Goal: Task Accomplishment & Management: Complete application form

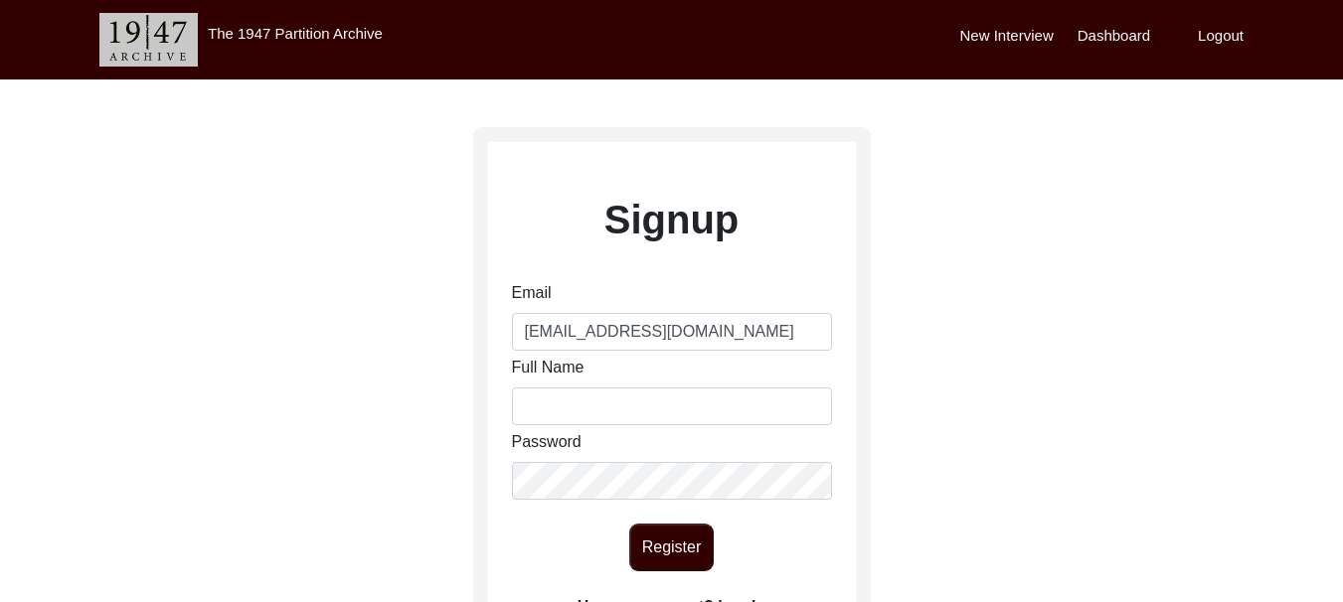
click at [753, 595] on label "Have an account? Log In" at bounding box center [671, 607] width 188 height 24
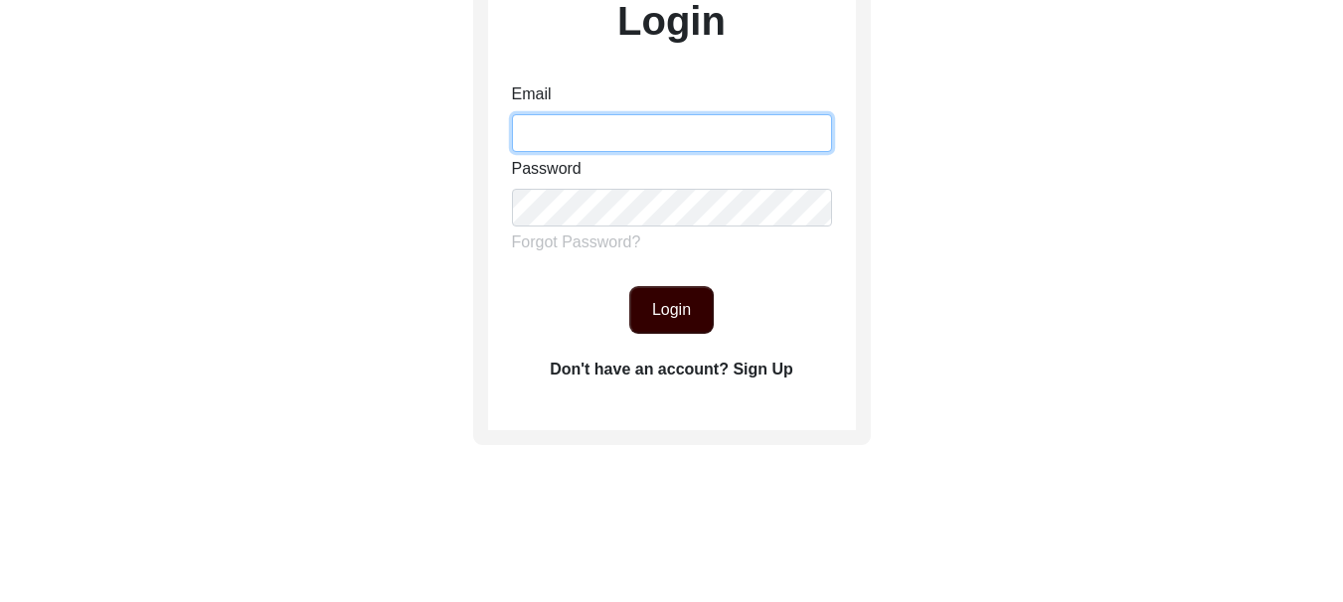
type input "[EMAIL_ADDRESS][DOMAIN_NAME]"
click at [679, 318] on button "Login" at bounding box center [671, 310] width 84 height 48
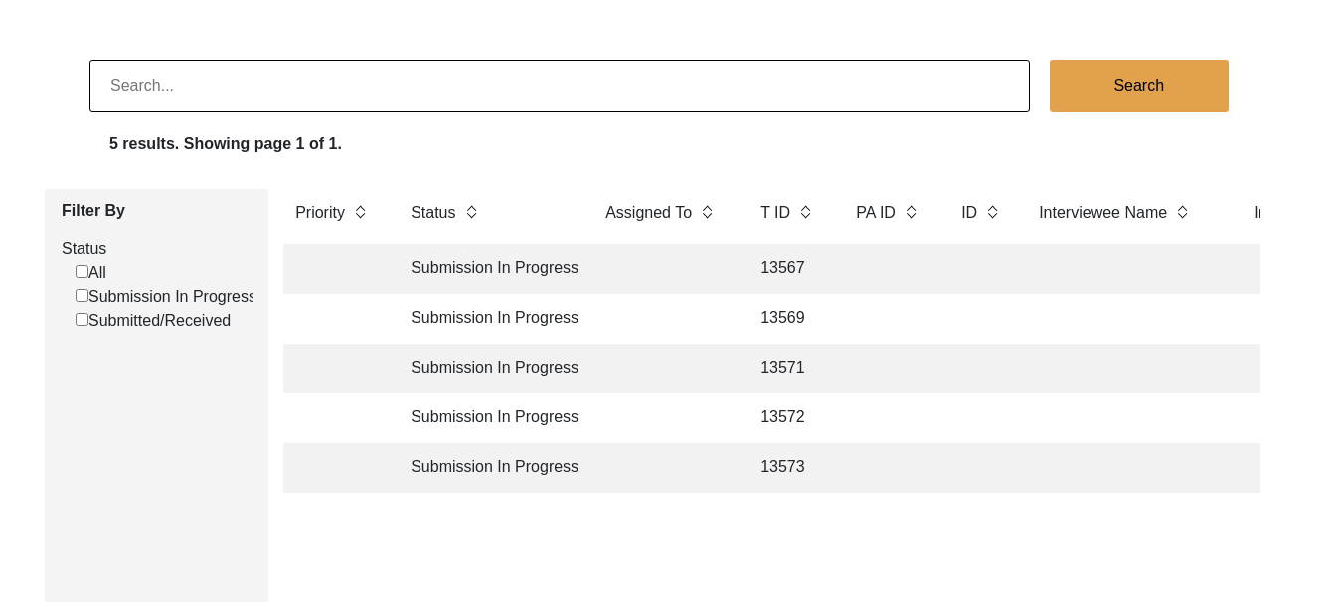
scroll to position [0, 28]
click at [476, 265] on td "Submission In Progress" at bounding box center [488, 269] width 179 height 50
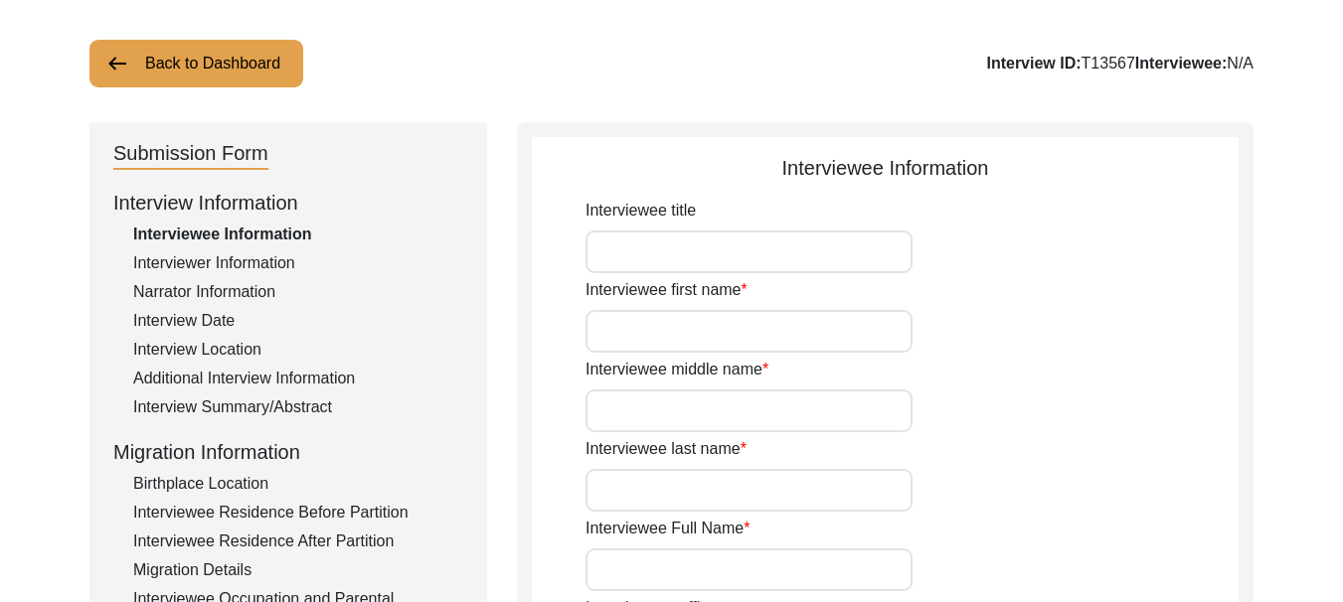
click at [733, 253] on input "Interviewee title" at bounding box center [748, 252] width 327 height 43
type input "Mrs."
click at [745, 334] on input "Interviewee first name" at bounding box center [748, 331] width 327 height 43
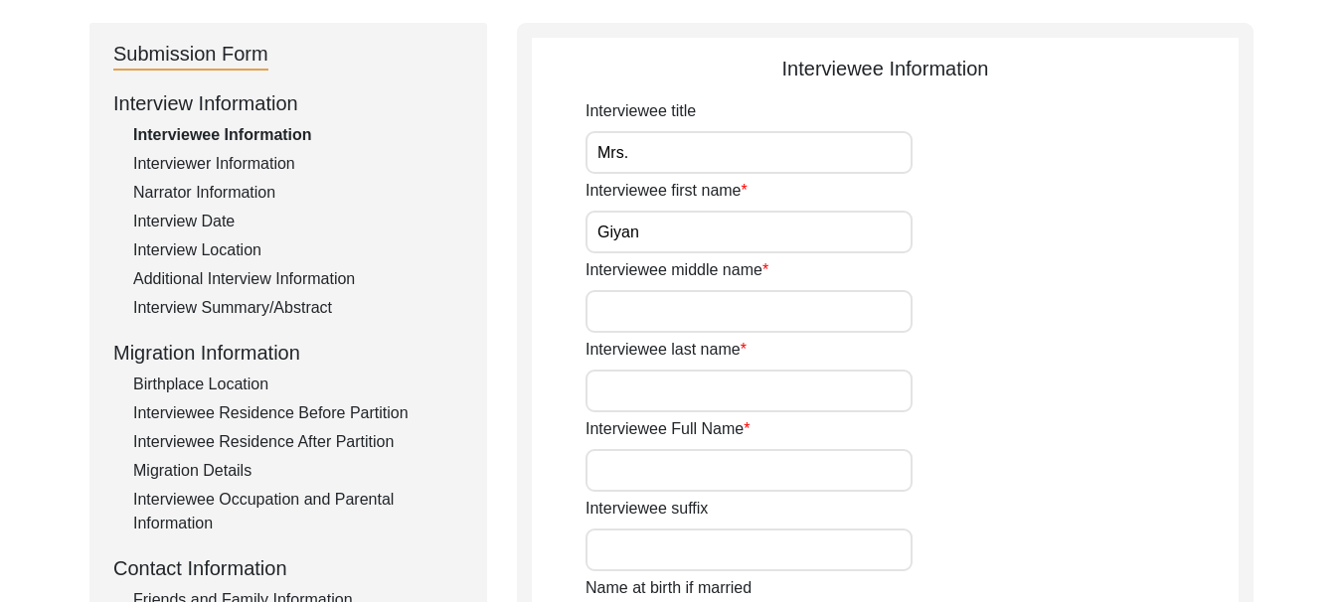
type input "Giyan"
click at [699, 386] on input "Interviewee last name" at bounding box center [748, 391] width 327 height 43
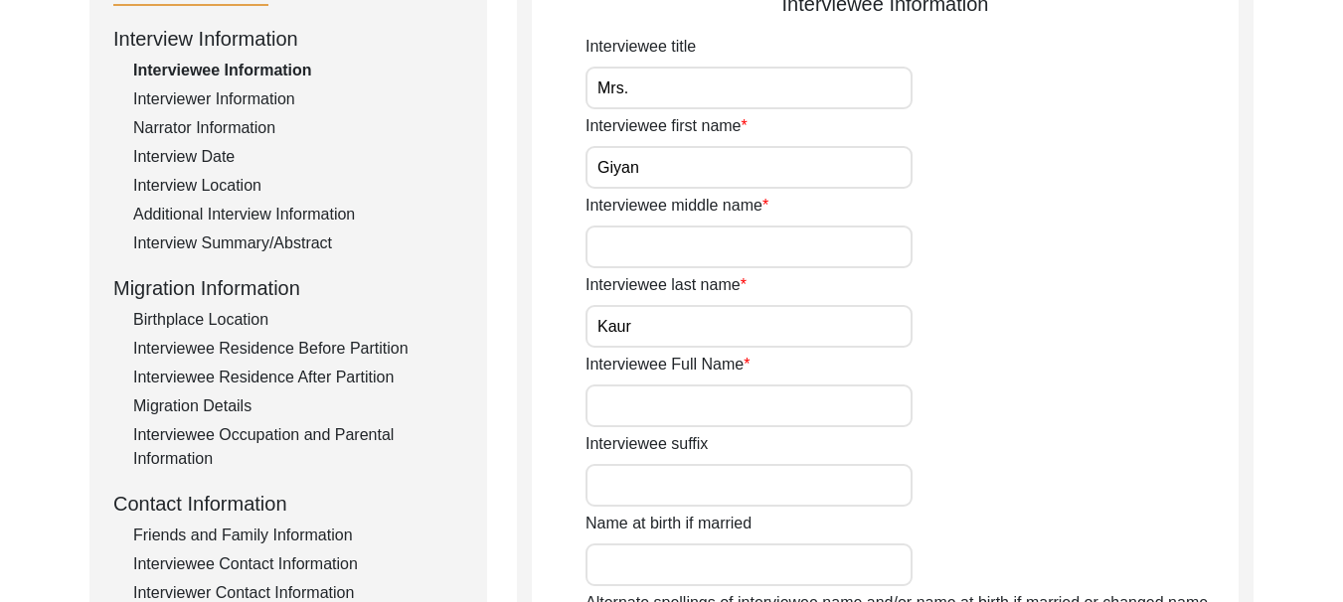
scroll to position [298, 0]
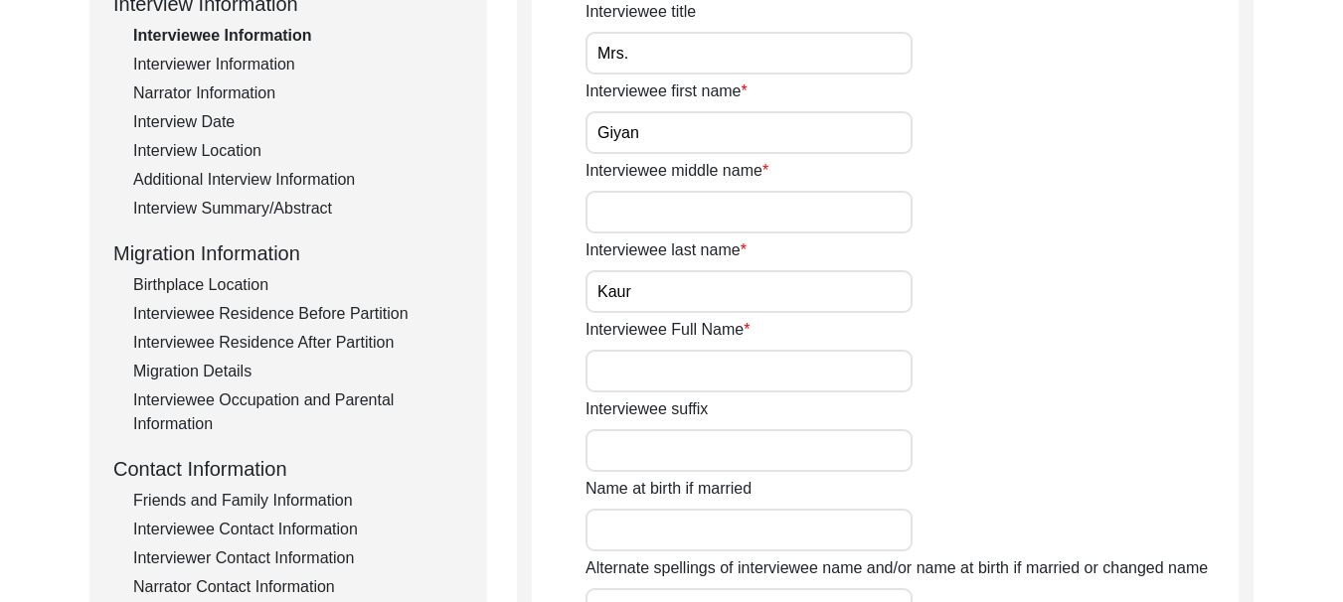
type input "Kaur"
click at [733, 380] on input "Interviewee Full Name" at bounding box center [748, 371] width 327 height 43
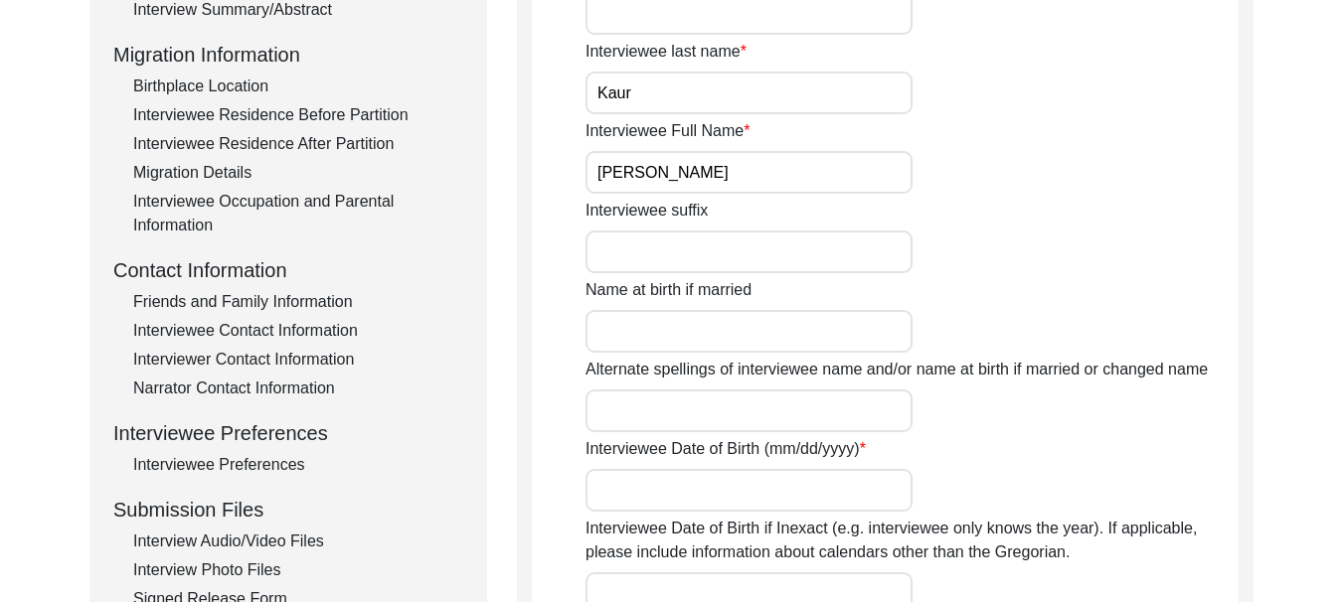
scroll to position [596, 0]
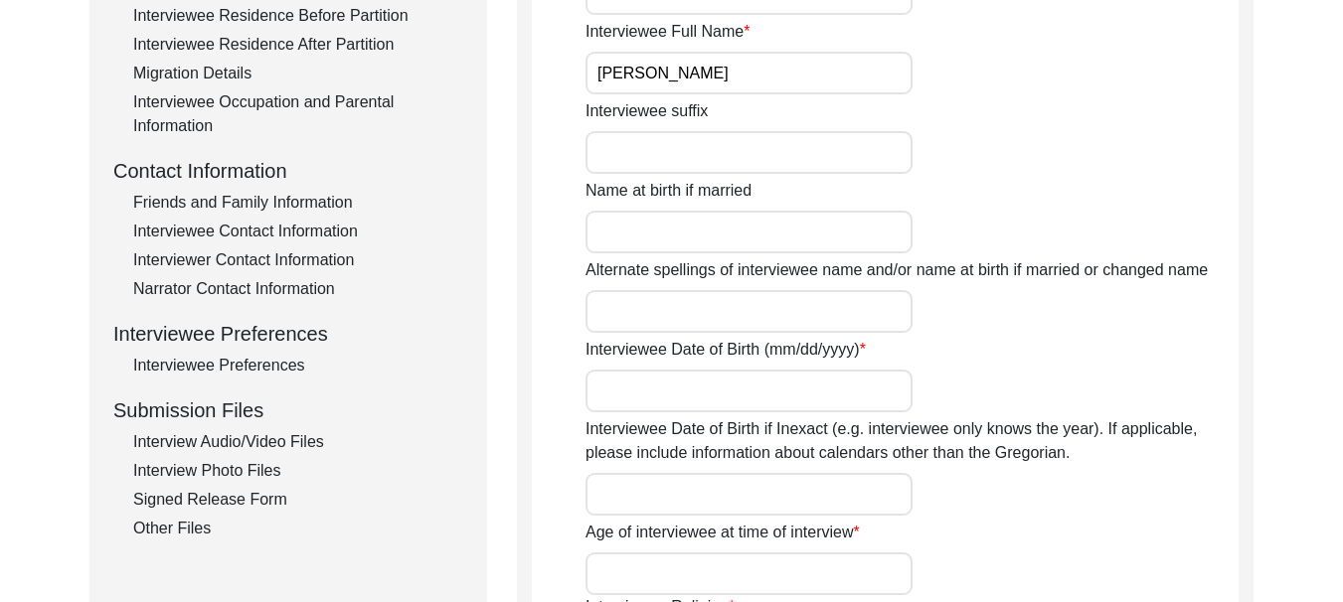
type input "[PERSON_NAME]"
click at [755, 225] on input "Name at birth if married" at bounding box center [748, 232] width 327 height 43
type input "Kailo"
click at [721, 312] on input "Alternate spellings of interviewee name and/or name at birth if married or chan…" at bounding box center [748, 311] width 327 height 43
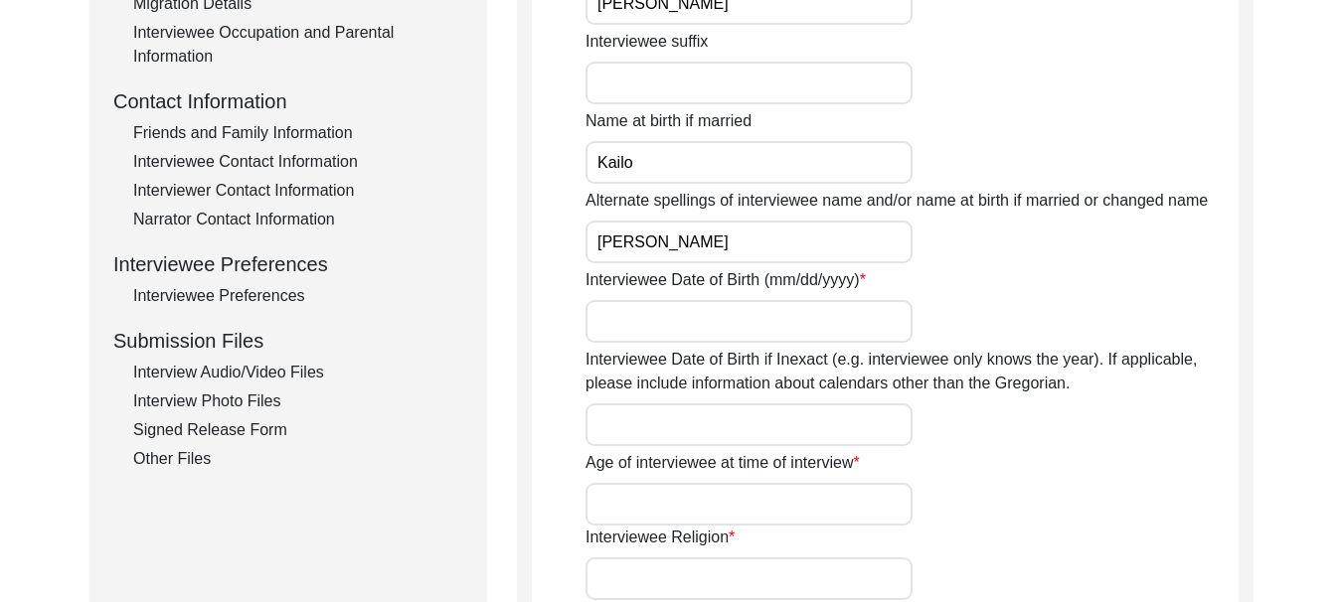
scroll to position [696, 0]
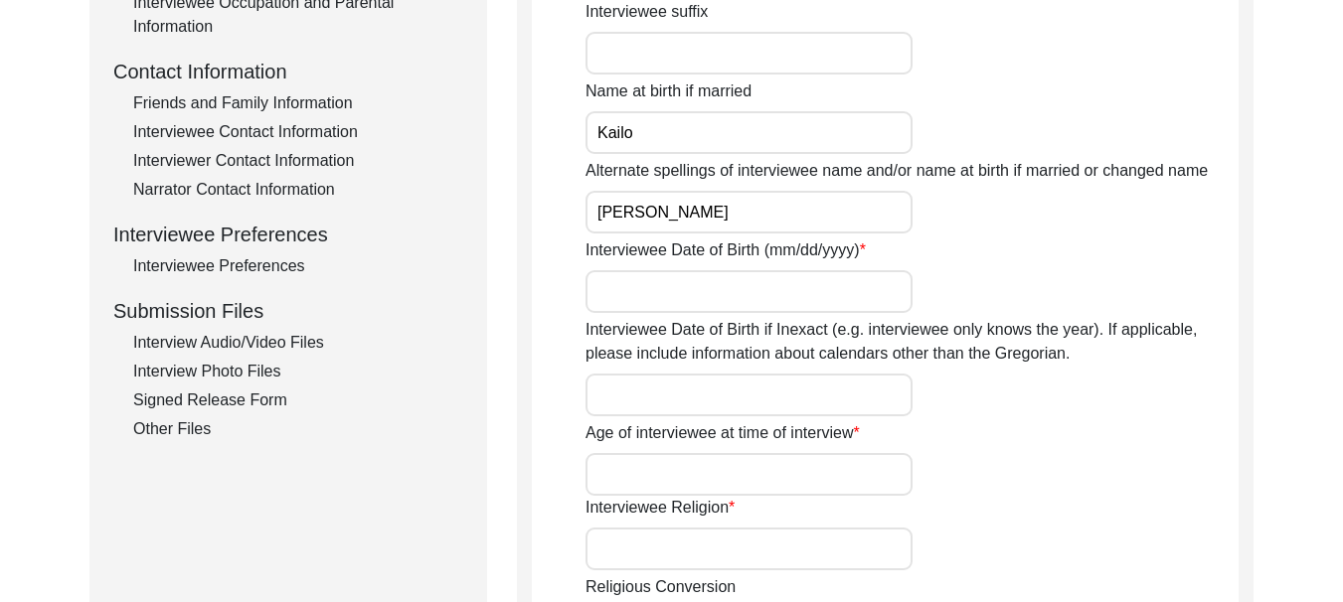
type input "[PERSON_NAME]"
click at [701, 301] on input "Interviewee Date of Birth (mm/dd/yyyy)" at bounding box center [748, 291] width 327 height 43
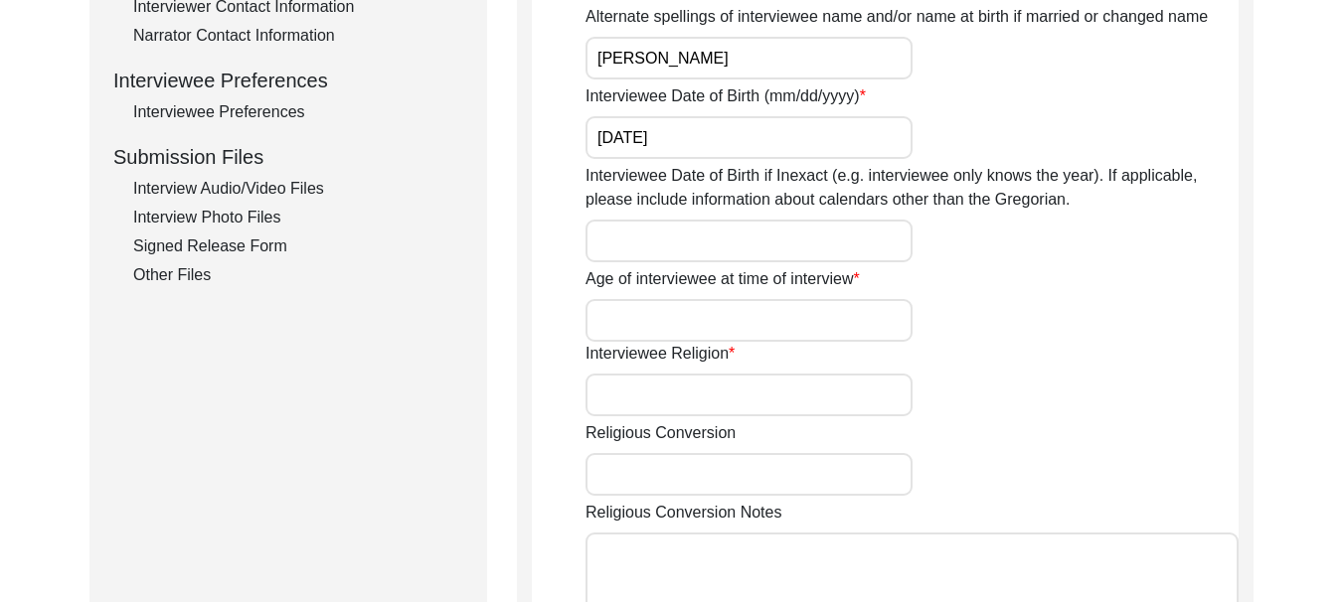
scroll to position [895, 0]
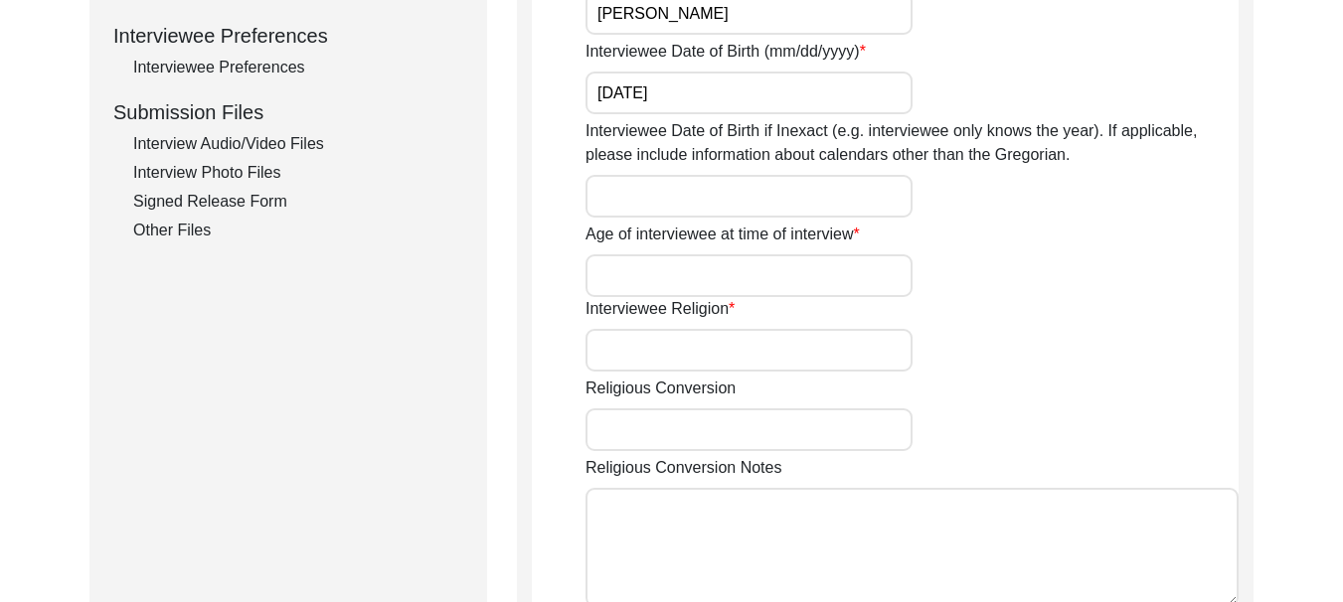
type input "[DATE]"
click at [794, 191] on input "Interviewee Date of Birth if Inexact (e.g. interviewee only knows the year). If…" at bounding box center [748, 196] width 327 height 43
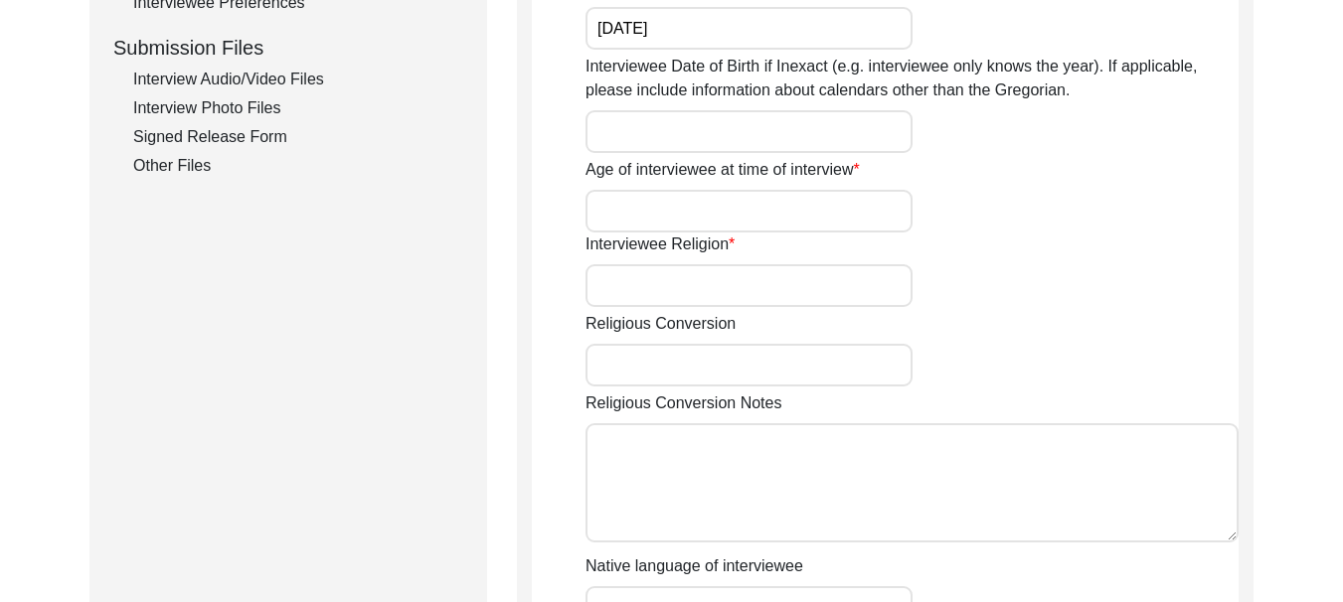
scroll to position [994, 0]
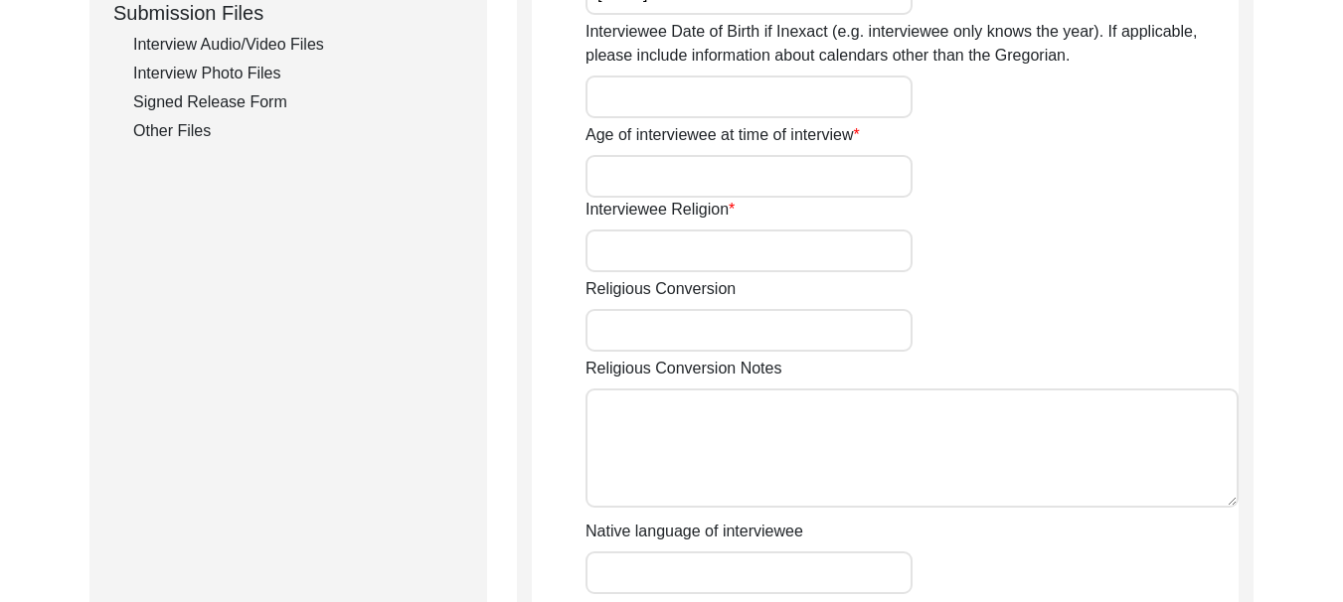
click at [789, 186] on input "Age of interviewee at time of interview" at bounding box center [748, 176] width 327 height 43
type input "1 year"
click at [660, 256] on input "Interviewee Religion" at bounding box center [748, 251] width 327 height 43
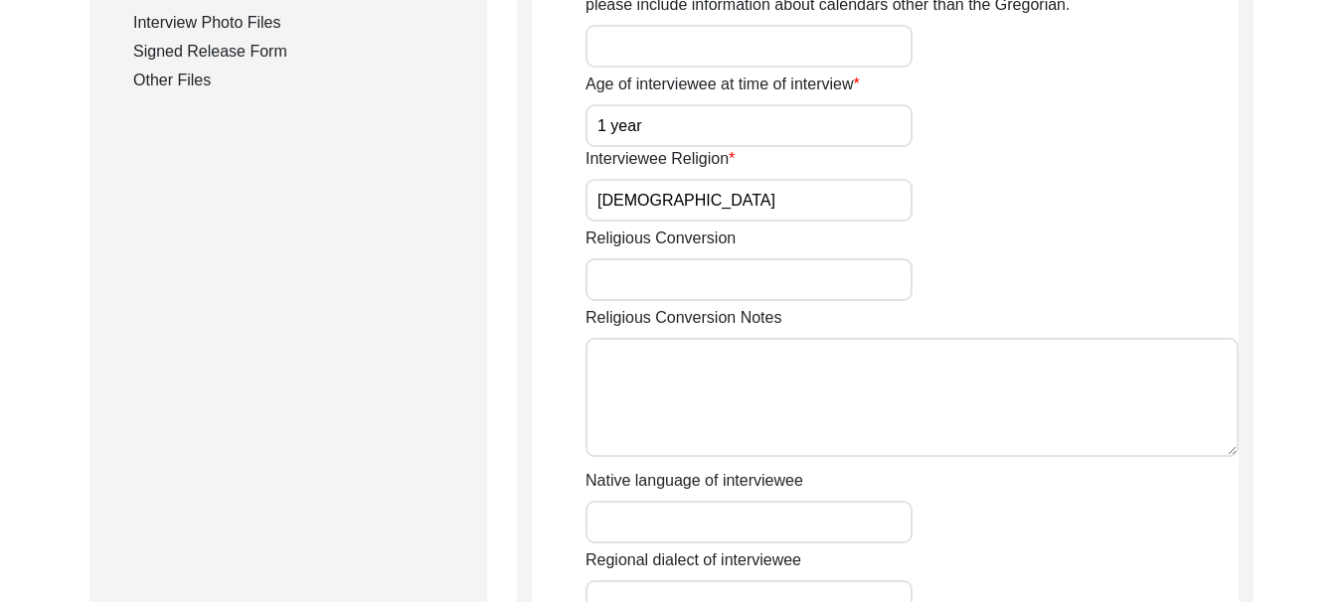
scroll to position [1093, 0]
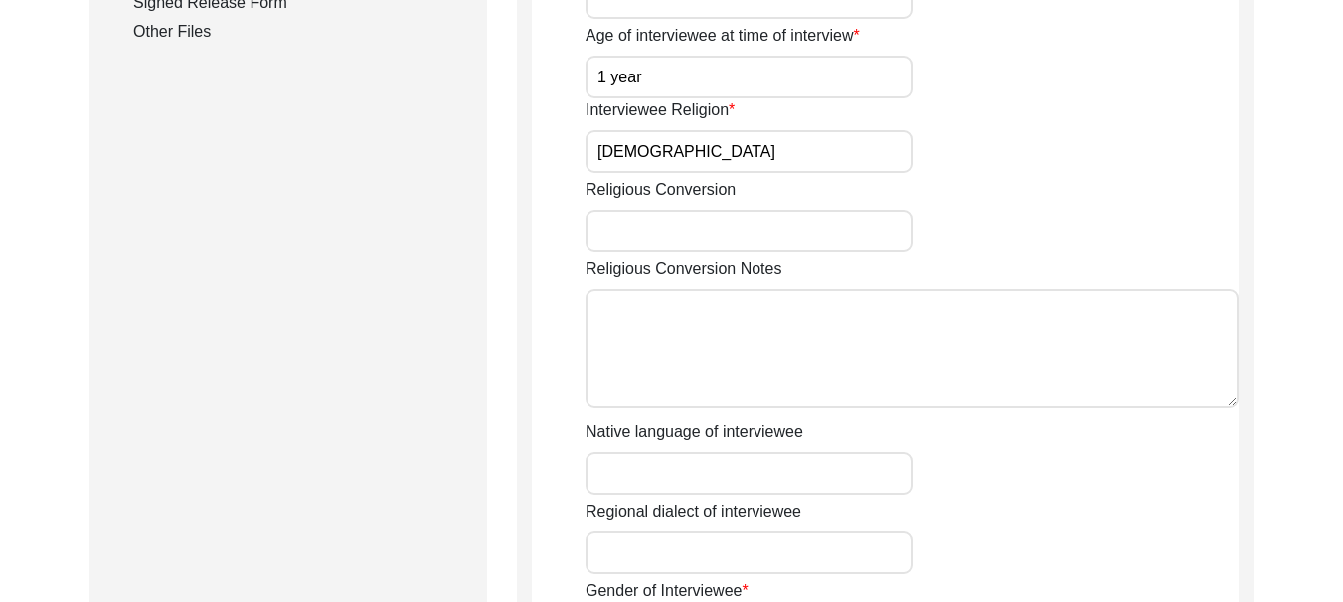
type input "[DEMOGRAPHIC_DATA]"
click at [662, 232] on input "Religious Conversion" at bounding box center [748, 231] width 327 height 43
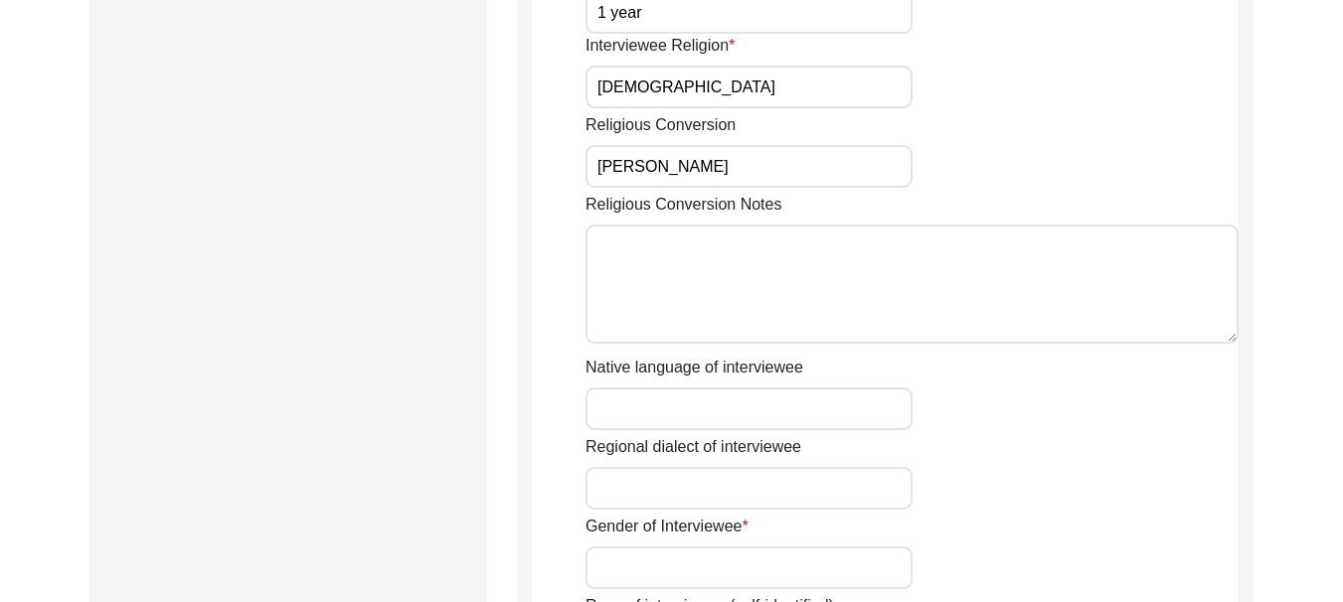
scroll to position [1193, 0]
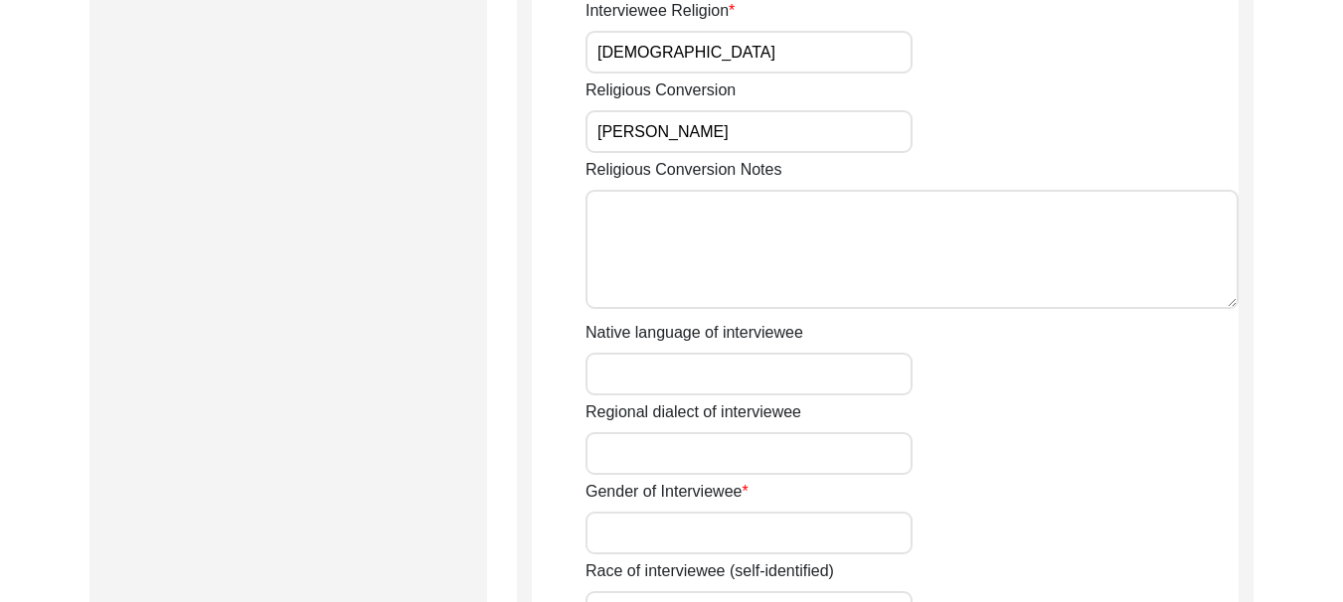
type input "[PERSON_NAME]"
click at [661, 231] on textarea "Religious Conversion Notes" at bounding box center [911, 249] width 653 height 119
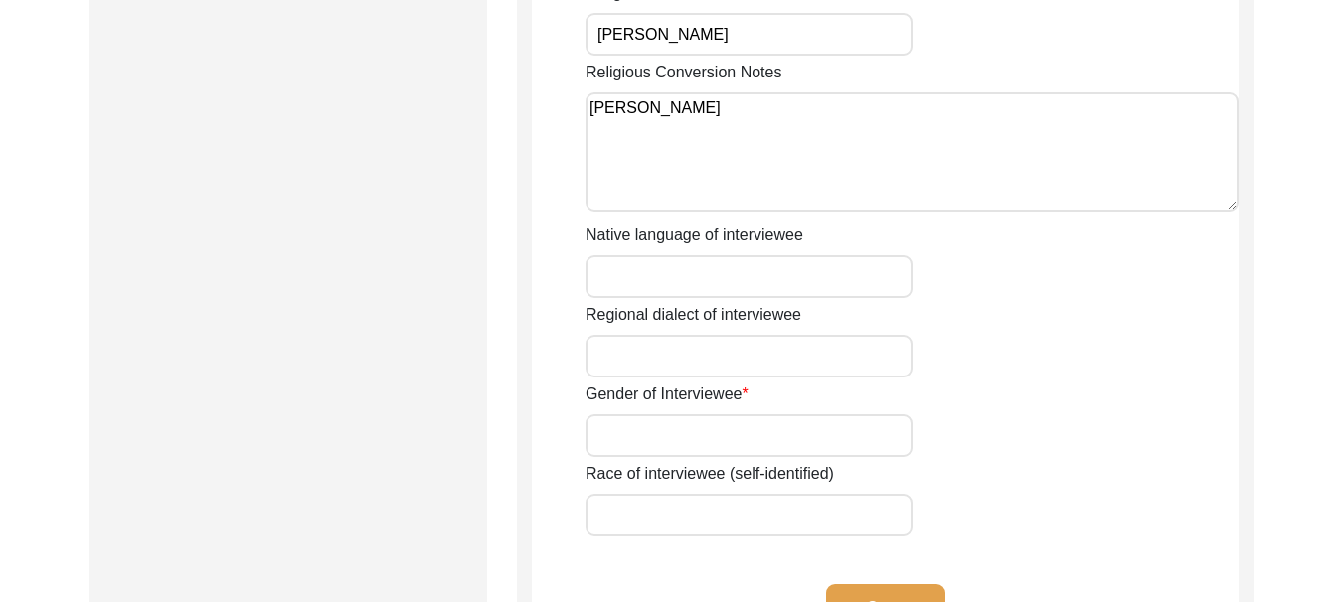
scroll to position [1254, 0]
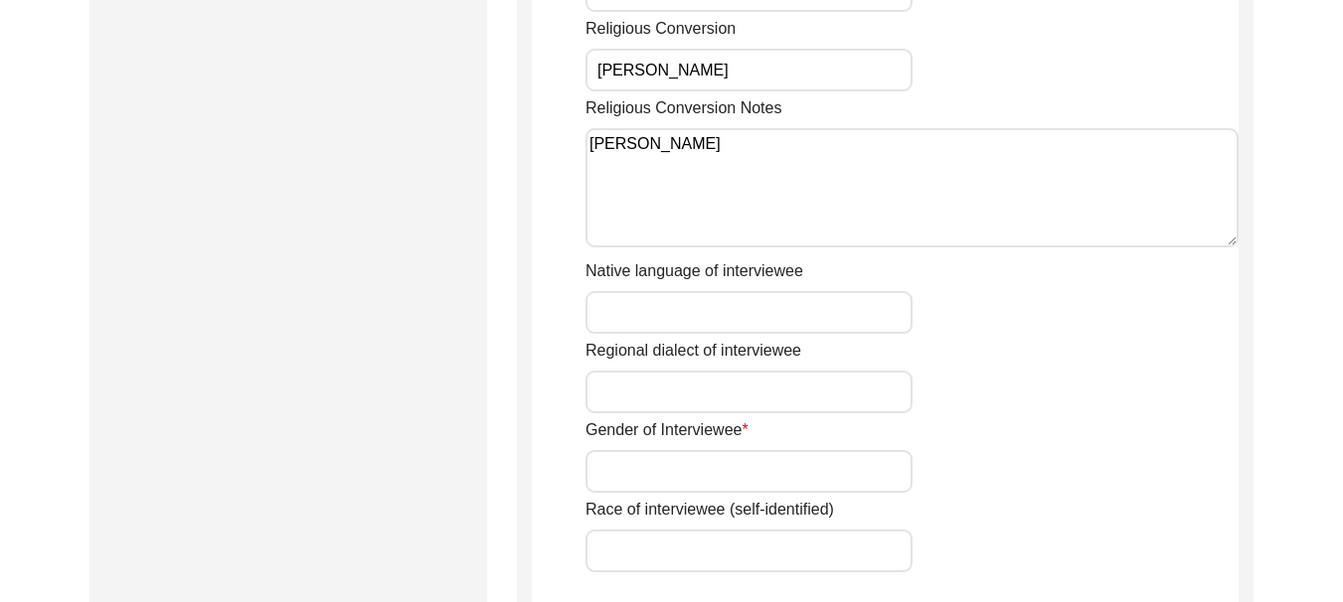
type textarea "[PERSON_NAME]"
click at [660, 316] on input "Native language of interviewee" at bounding box center [748, 312] width 327 height 43
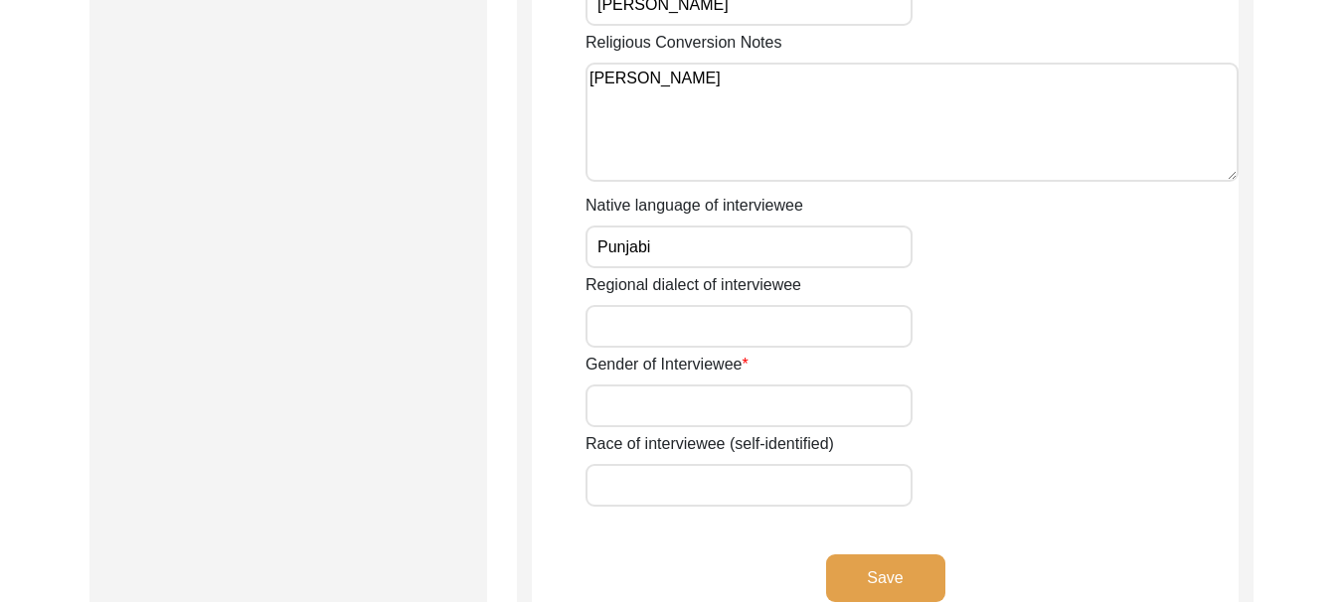
scroll to position [1354, 0]
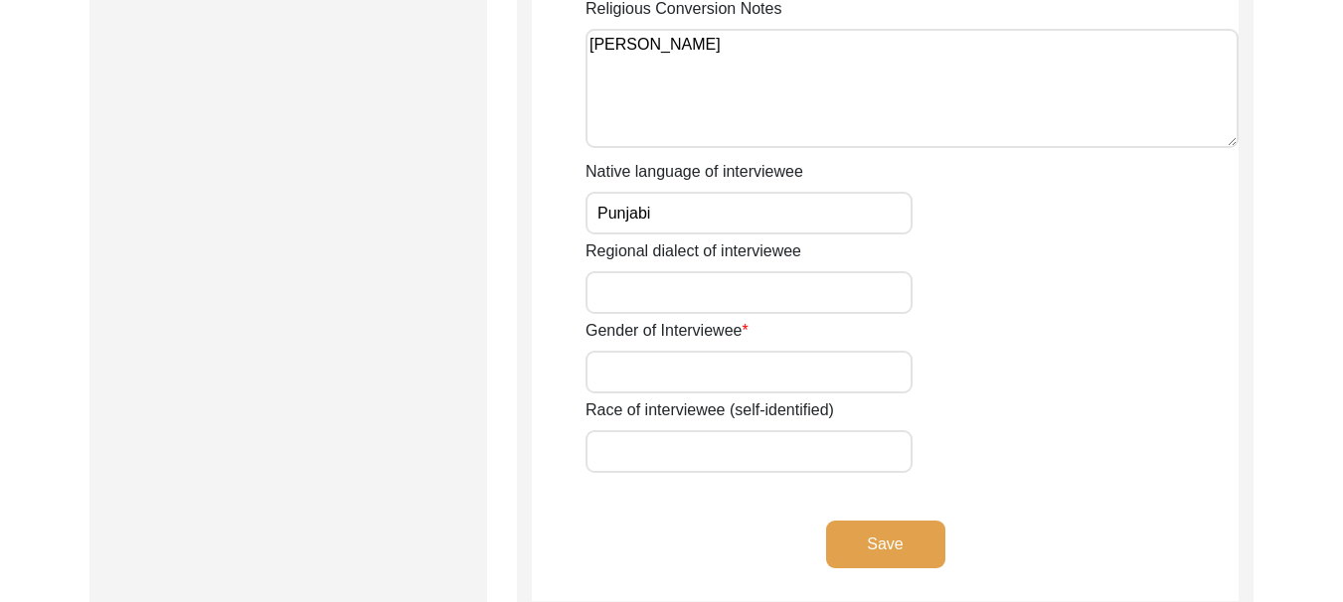
type input "Punjabi"
click at [668, 293] on input "Regional dialect of interviewee" at bounding box center [748, 292] width 327 height 43
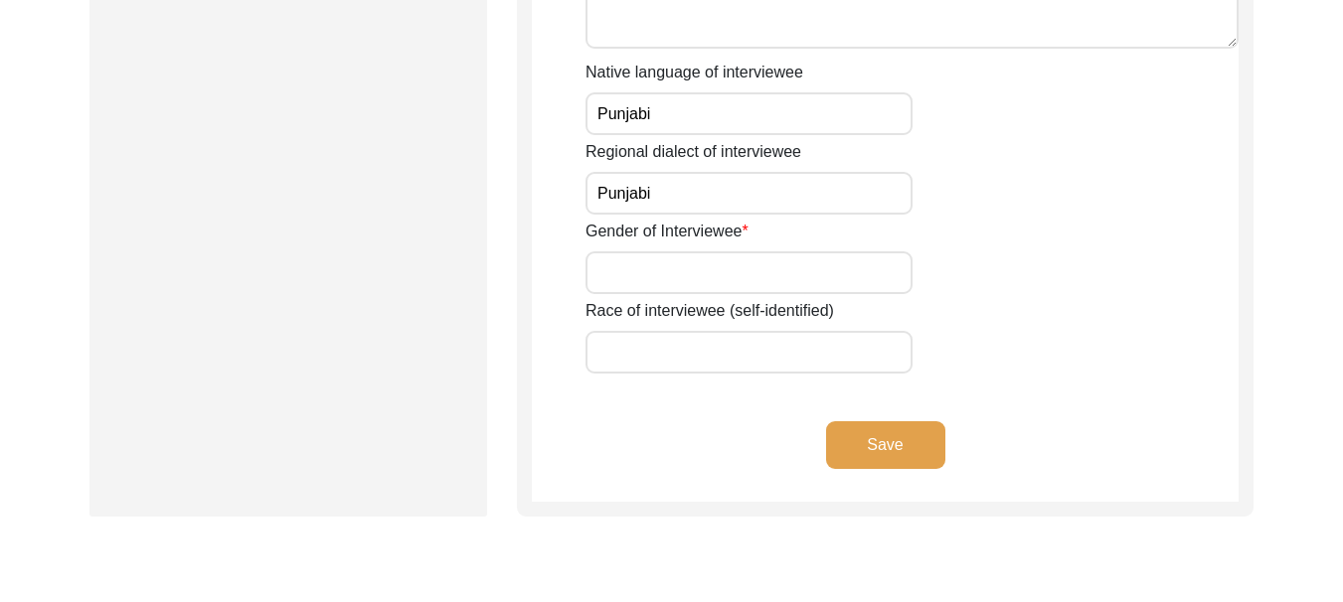
type input "Punjabi"
click at [667, 277] on input "Gender of Interviewee" at bounding box center [748, 272] width 327 height 43
type input "[DEMOGRAPHIC_DATA]"
click at [676, 363] on input "Race of interviewee (self-identified)" at bounding box center [748, 352] width 327 height 43
type input "Jatt"
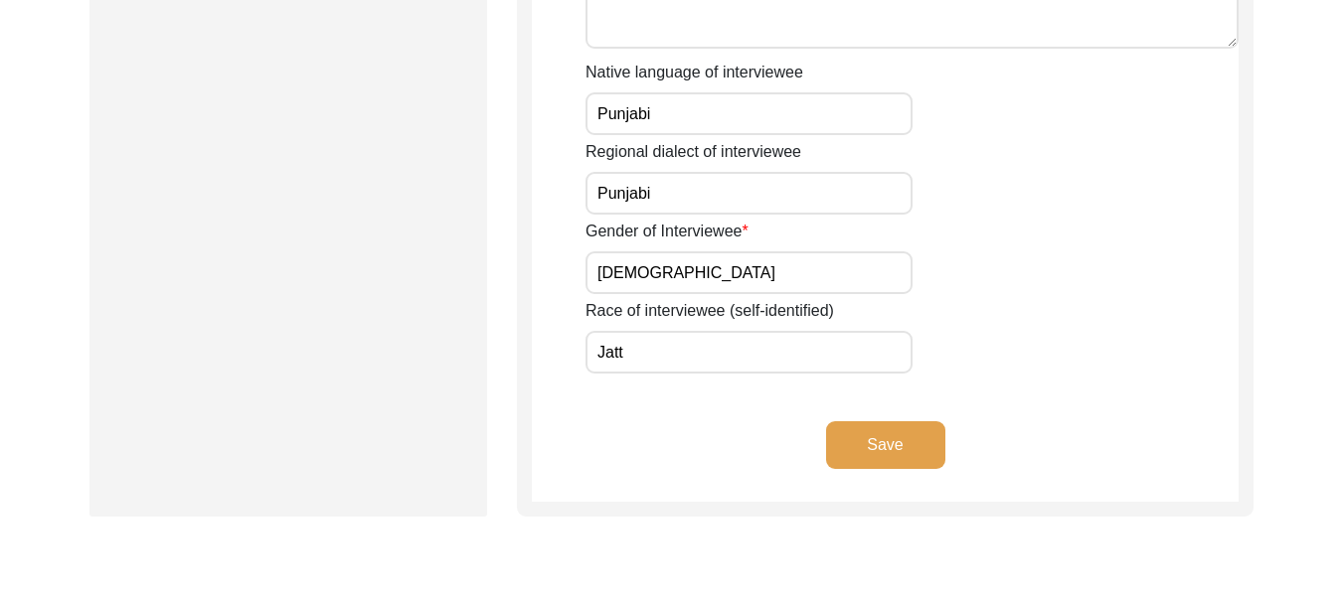
click at [907, 448] on button "Save" at bounding box center [885, 445] width 119 height 48
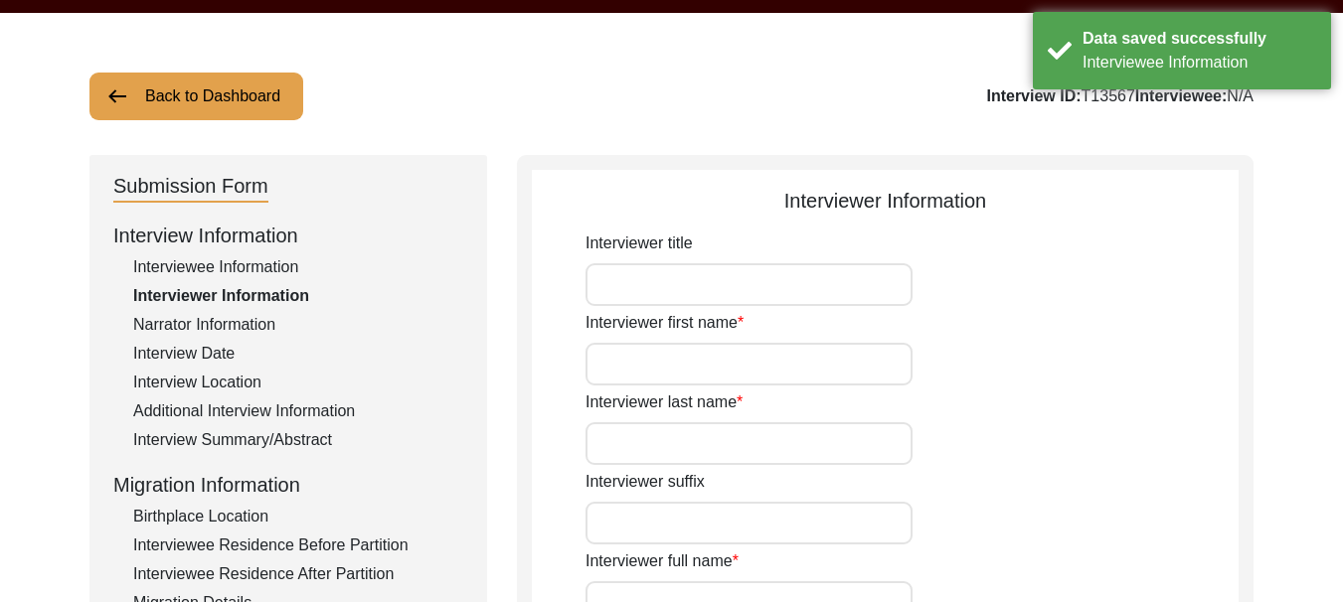
scroll to position [62, 0]
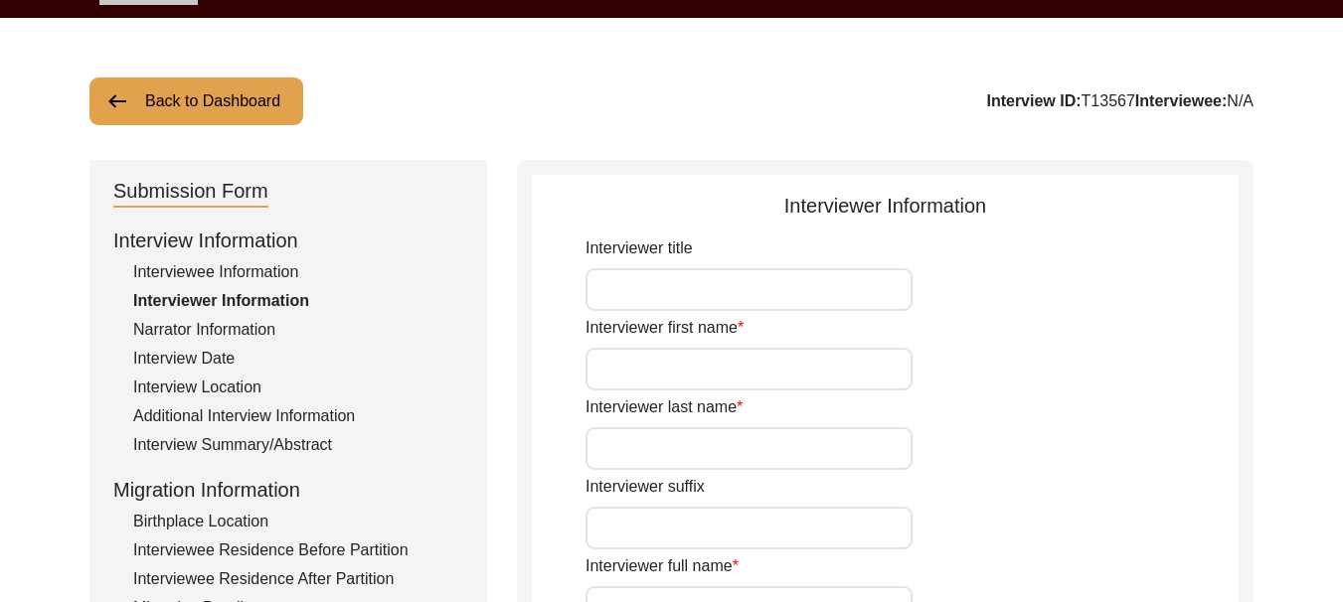
click at [664, 298] on input "Interviewer title" at bounding box center [748, 289] width 327 height 43
type input "Dr."
click at [639, 365] on input "Interviewer first name" at bounding box center [748, 369] width 327 height 43
type input "[PERSON_NAME]"
click at [652, 450] on input "Interviewer last name" at bounding box center [748, 448] width 327 height 43
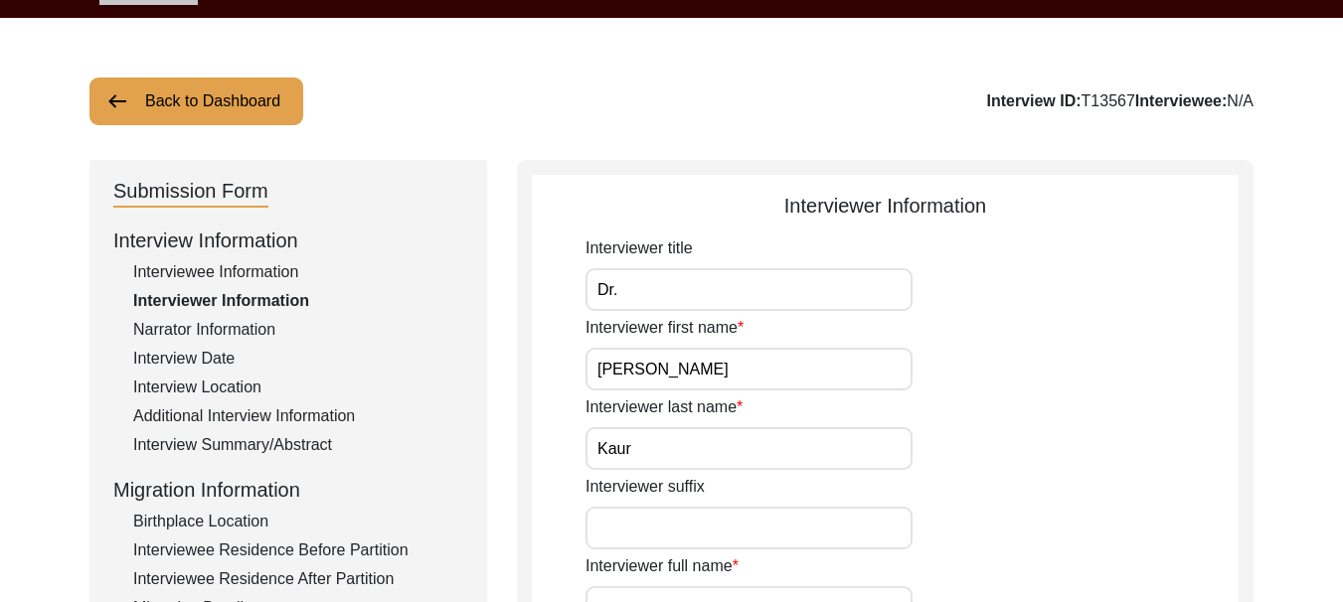
type input "Kaur"
click at [670, 533] on input "Interviewer suffix" at bounding box center [748, 528] width 327 height 43
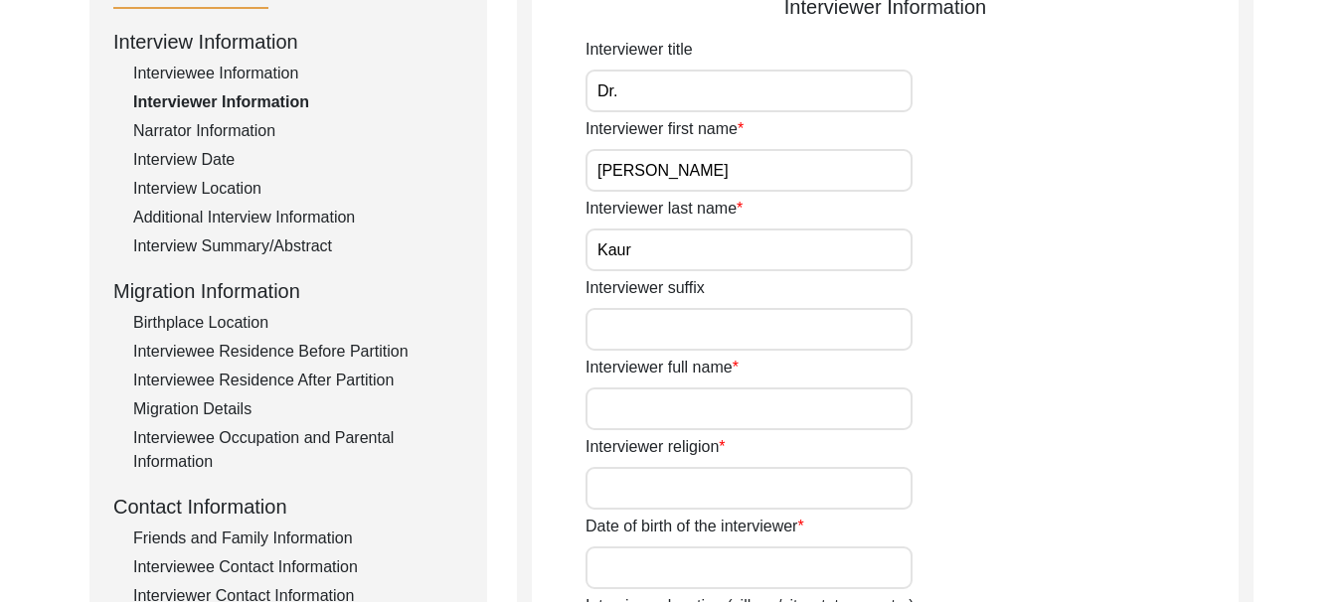
scroll to position [360, 0]
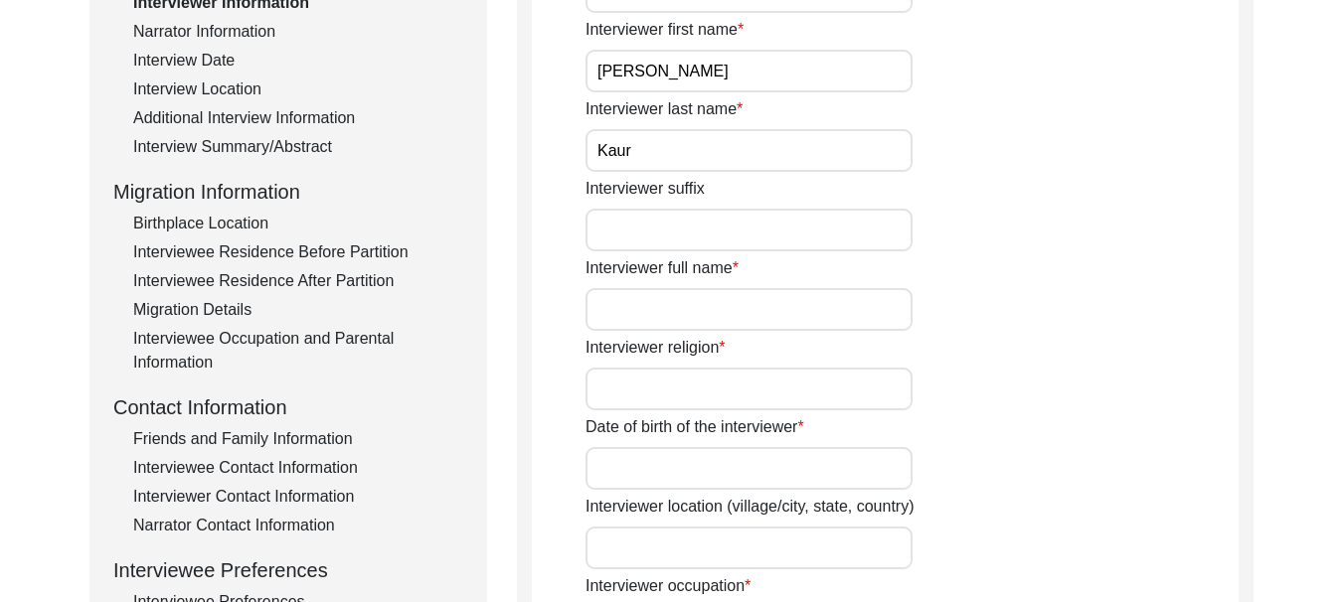
click at [701, 308] on input "Interviewer full name" at bounding box center [748, 309] width 327 height 43
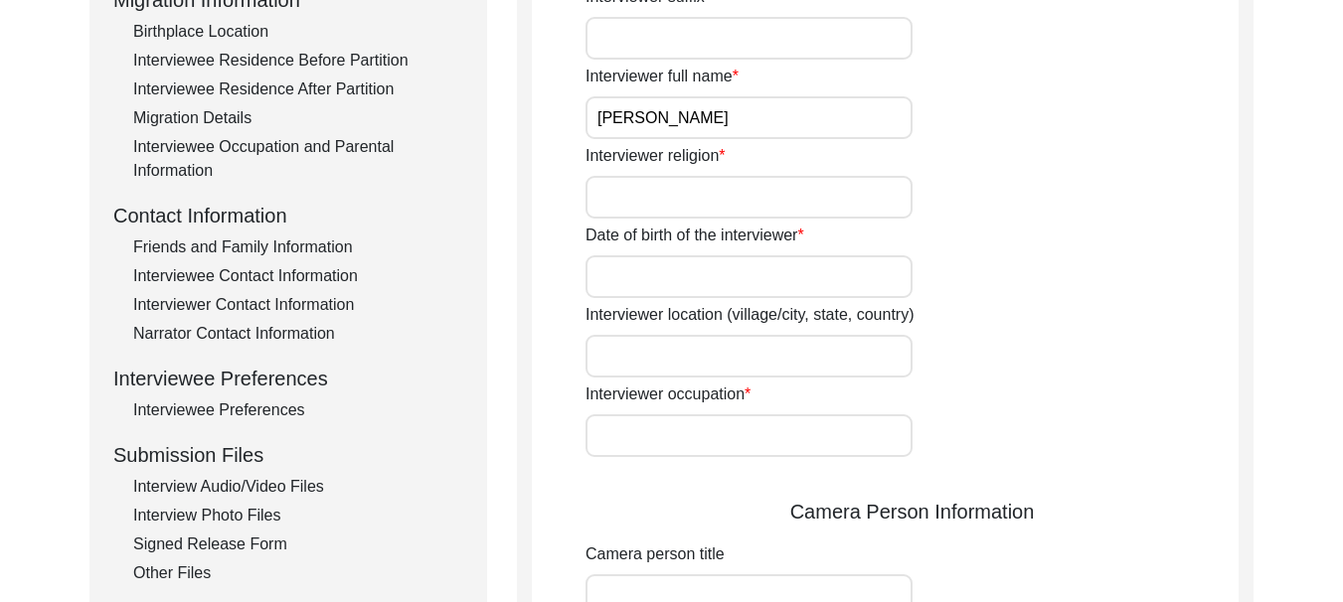
scroll to position [559, 0]
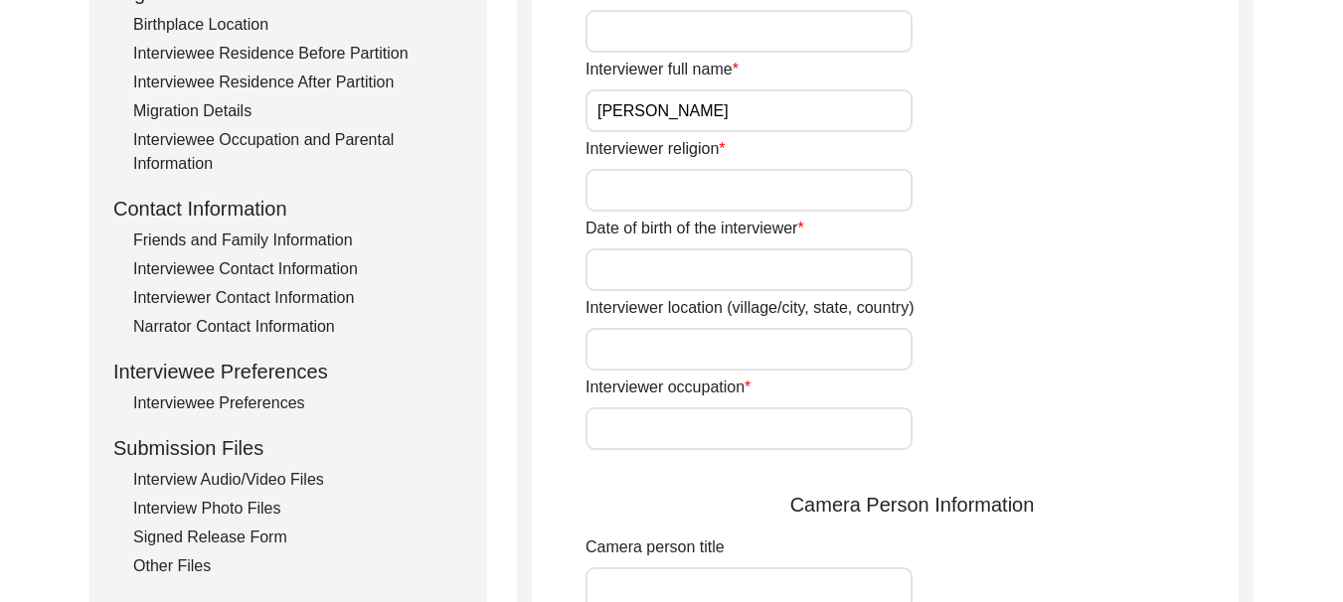
type input "[PERSON_NAME]"
click at [678, 198] on input "Interviewer religion" at bounding box center [748, 190] width 327 height 43
type input "[DEMOGRAPHIC_DATA]"
click at [658, 265] on input "Date of birth of the interviewer" at bounding box center [748, 269] width 327 height 43
type input "0"
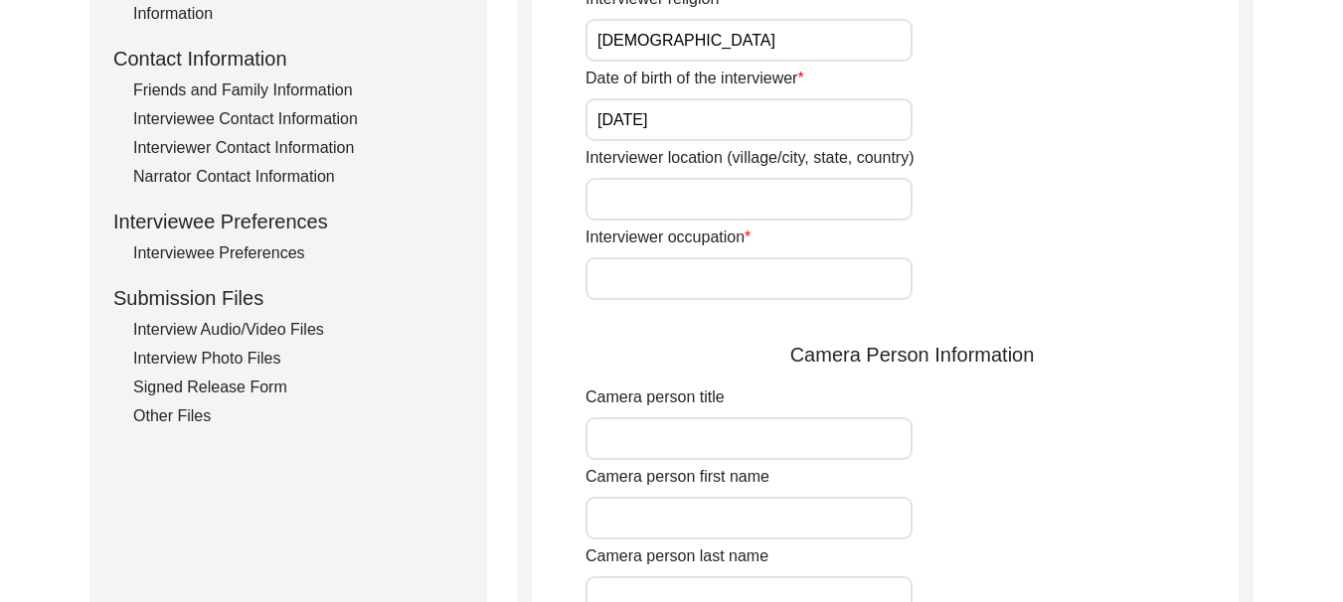
scroll to position [757, 0]
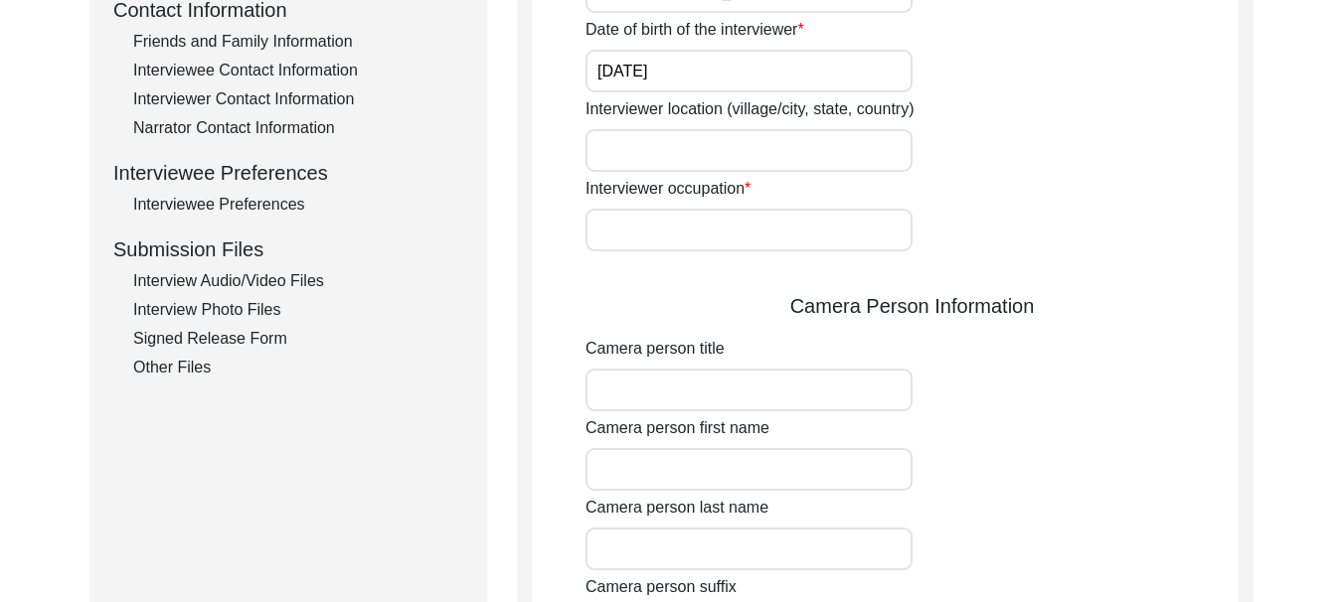
type input "[DATE]"
click at [676, 154] on input "Interviewer location (village/city, state, country)" at bounding box center [748, 150] width 327 height 43
type input "v"
type input "VPO Dodh Tehsile [GEOGRAPHIC_DATA] [GEOGRAPHIC_DATA]"
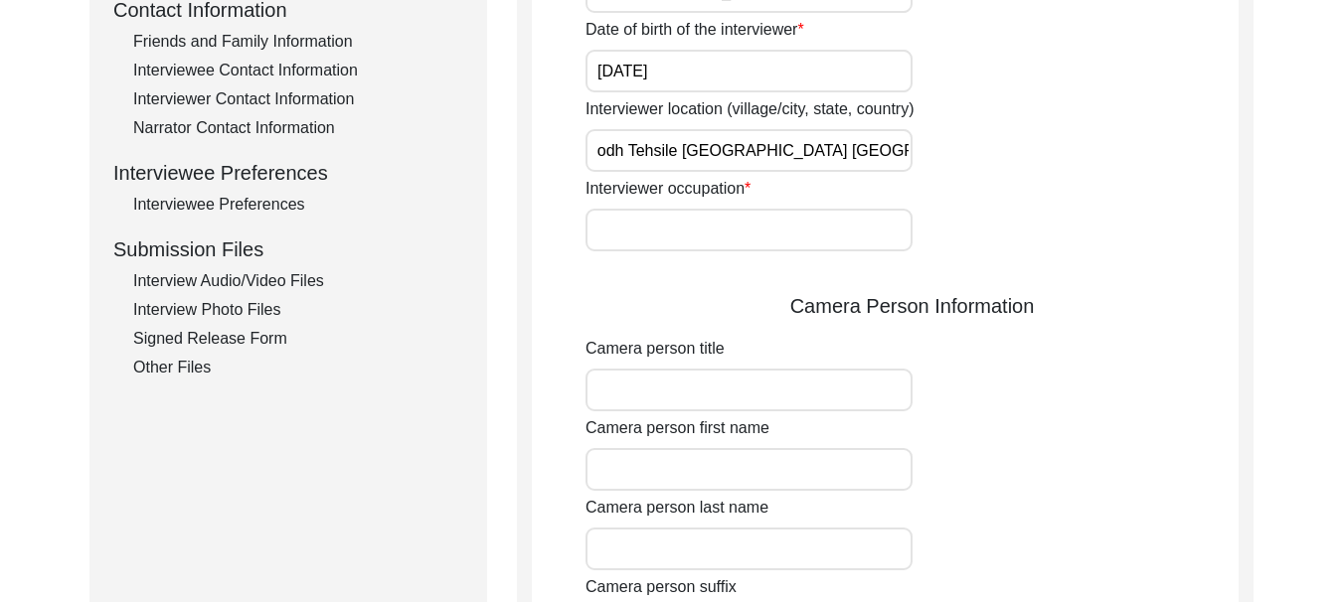
scroll to position [0, 0]
click at [621, 227] on input "Interviewer occupation" at bounding box center [748, 230] width 327 height 43
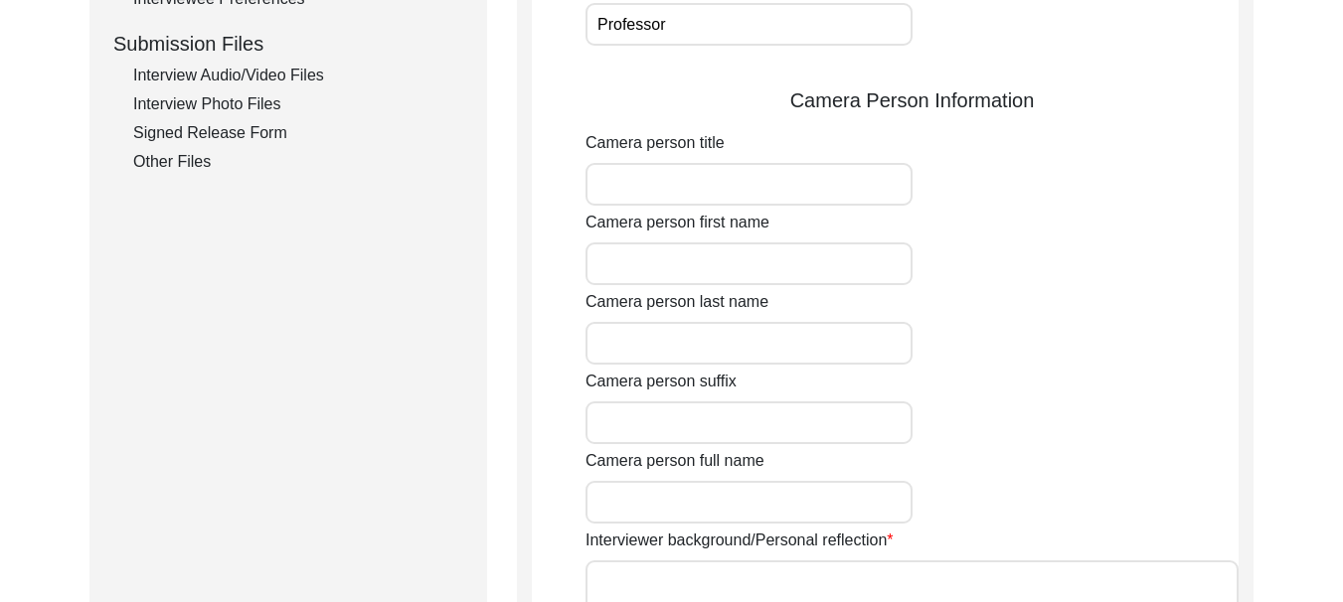
scroll to position [956, 0]
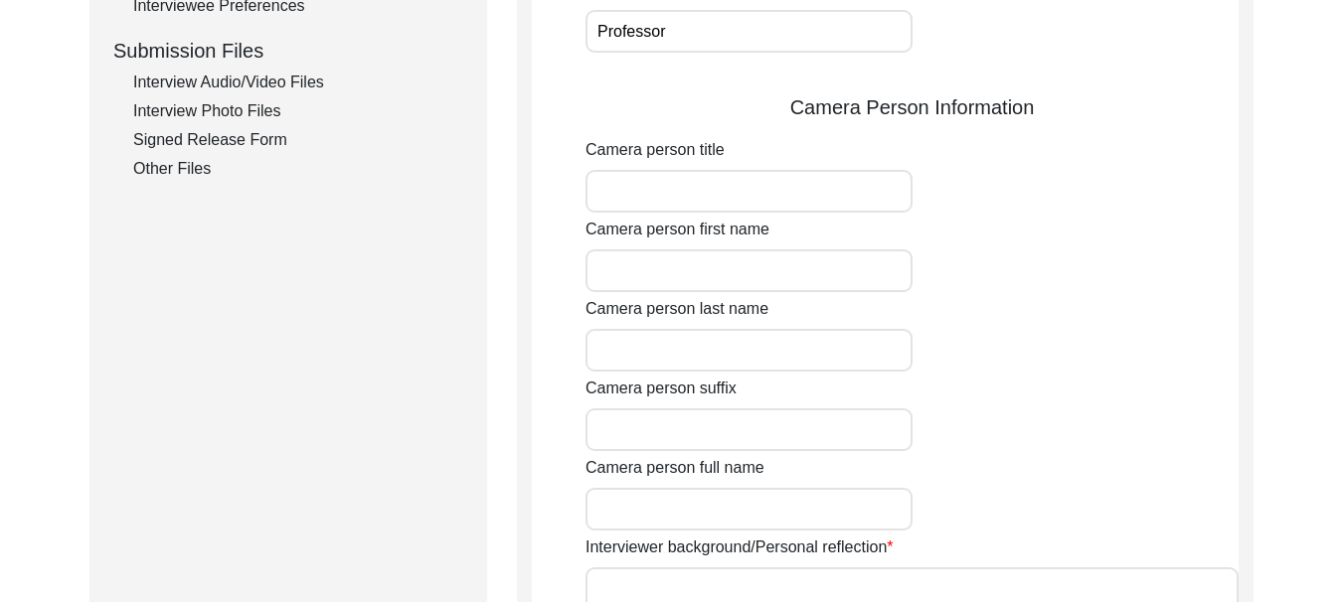
type input "Professor"
click at [668, 185] on input "Camera person title" at bounding box center [748, 191] width 327 height 43
type input "Dr."
click at [649, 277] on input "Camera person first name" at bounding box center [748, 270] width 327 height 43
type input "[PERSON_NAME]"
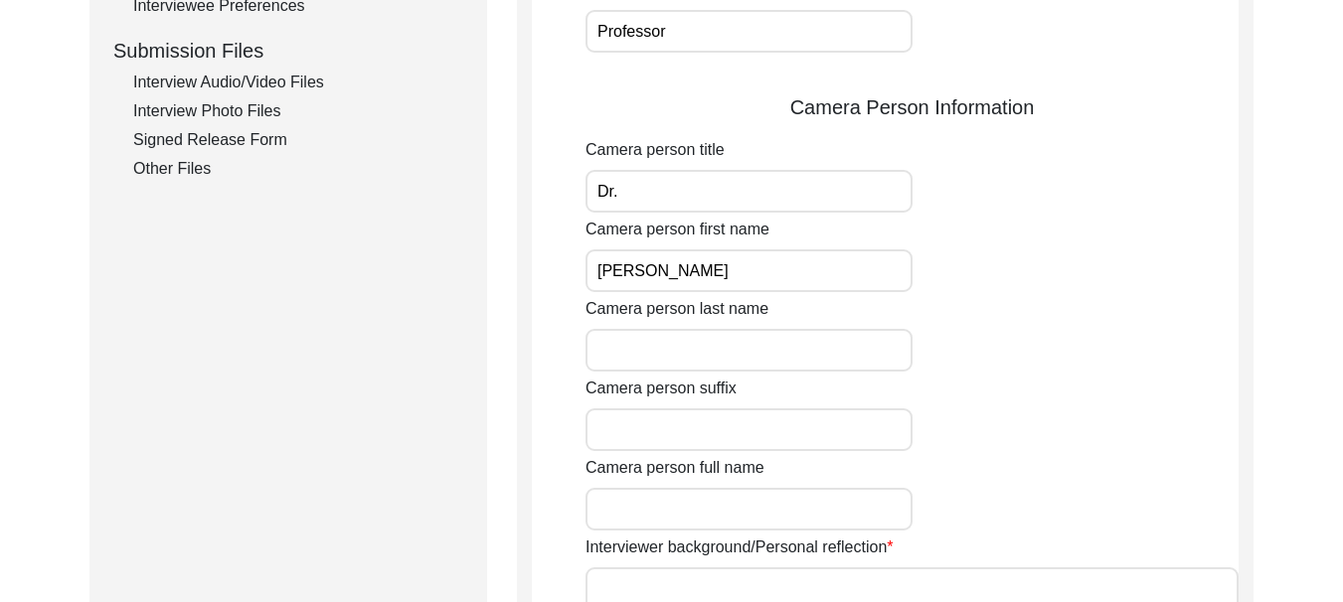
click at [643, 358] on input "Camera person last name" at bounding box center [748, 350] width 327 height 43
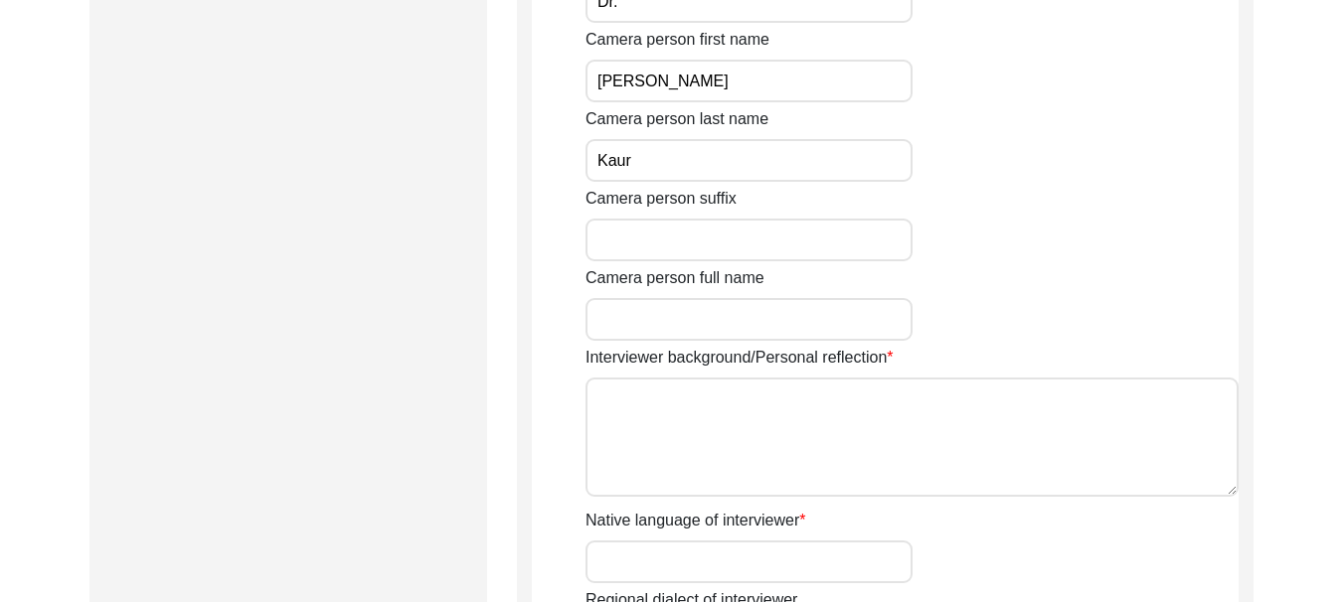
scroll to position [1155, 0]
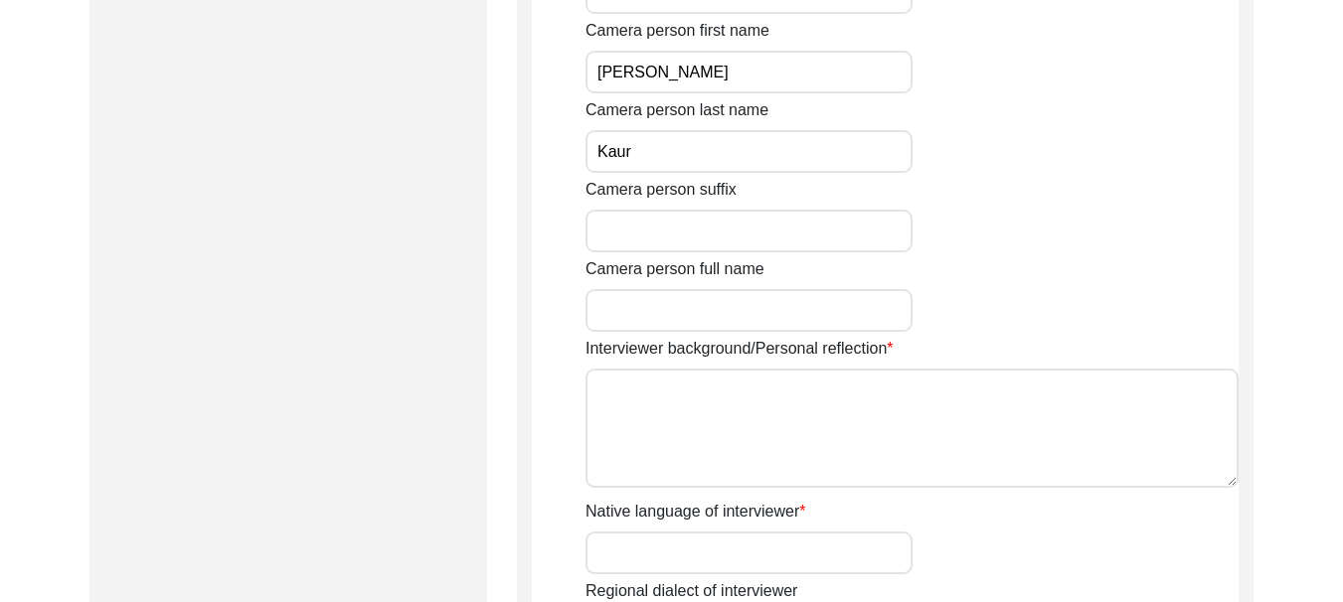
type input "Kaur"
click at [645, 308] on input "Camera person full name" at bounding box center [748, 310] width 327 height 43
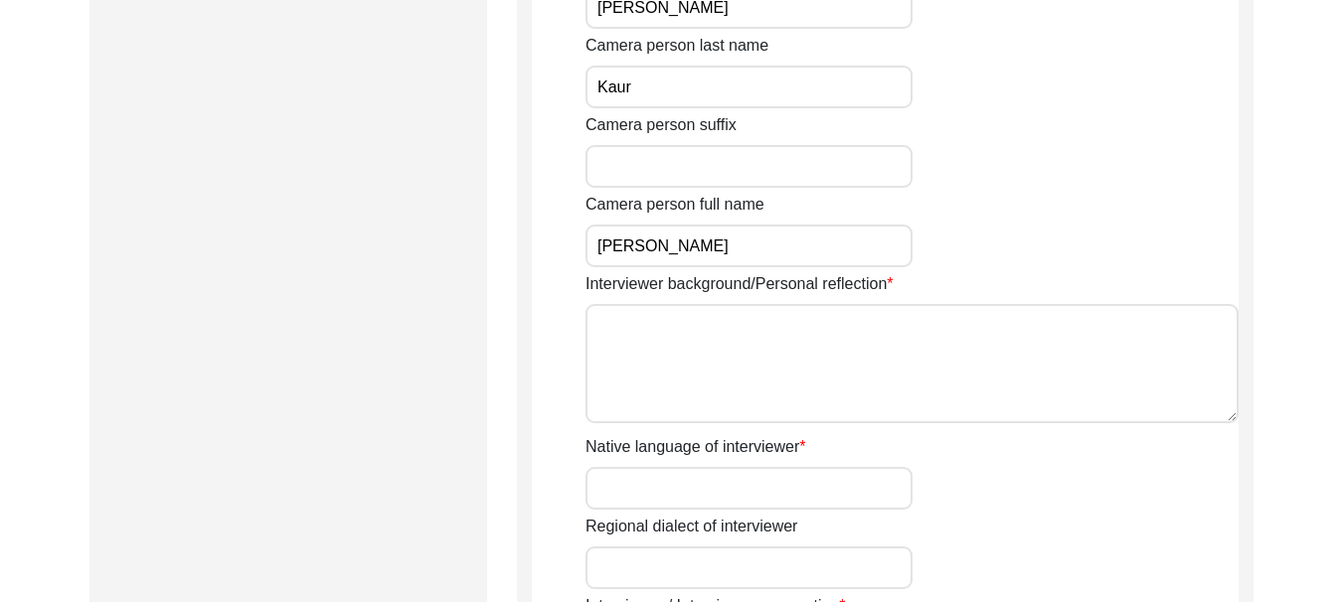
scroll to position [1254, 0]
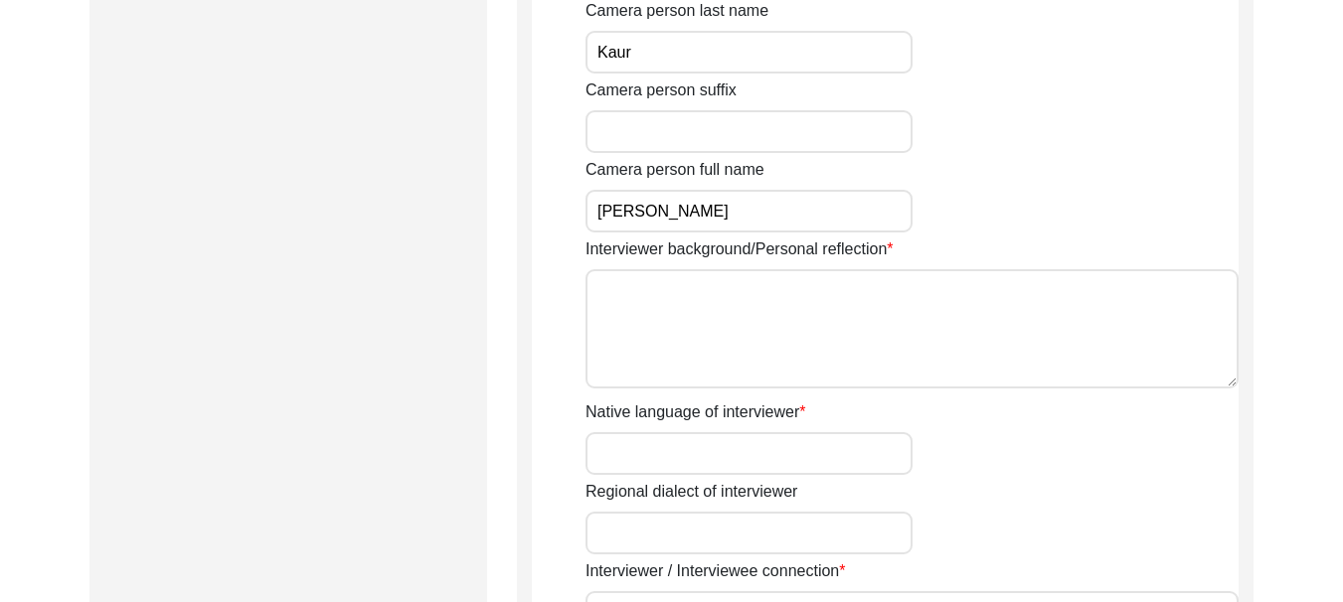
type input "[PERSON_NAME]"
click at [650, 290] on textarea "Interviewer background/Personal reflection" at bounding box center [911, 328] width 653 height 119
type textarea "I"
paste textarea "[PERSON_NAME] is a teacher by Profession. She has worked with many distinguishe…"
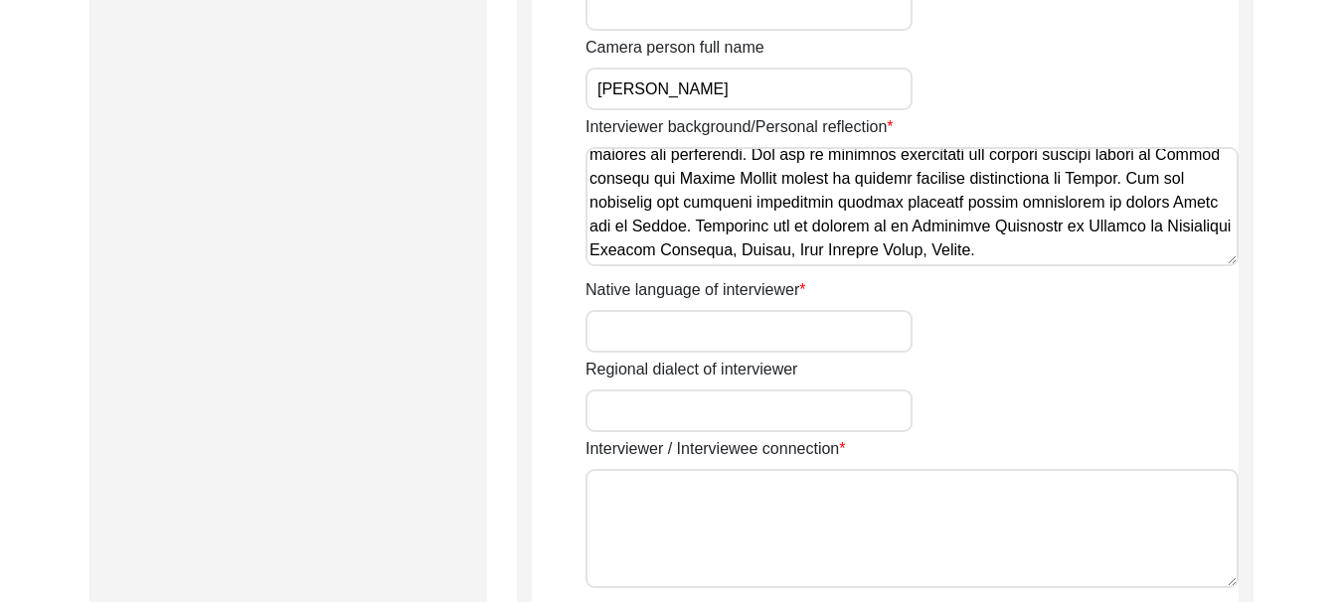
scroll to position [1453, 0]
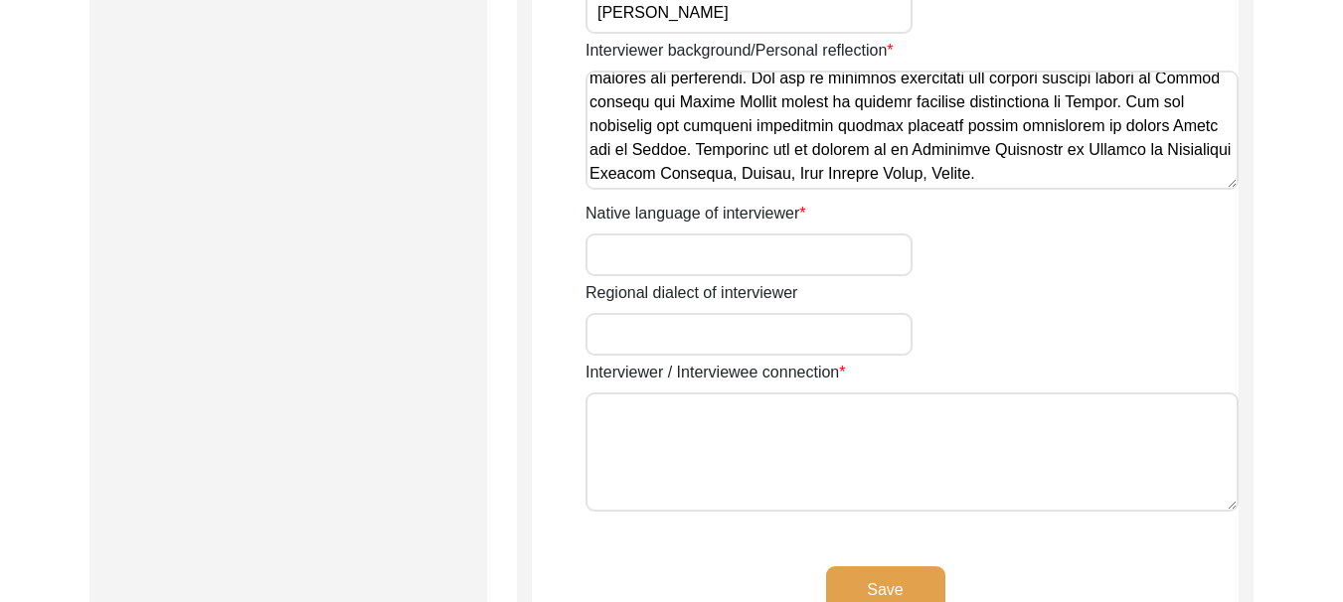
type textarea "[PERSON_NAME] is a teacher by Profession. She has worked with many distinguishe…"
click at [641, 258] on input "Native language of interviewer" at bounding box center [748, 255] width 327 height 43
type input "Punjabi"
click at [665, 335] on input "Regional dialect of interviewer" at bounding box center [748, 334] width 327 height 43
type input "[GEOGRAPHIC_DATA]"
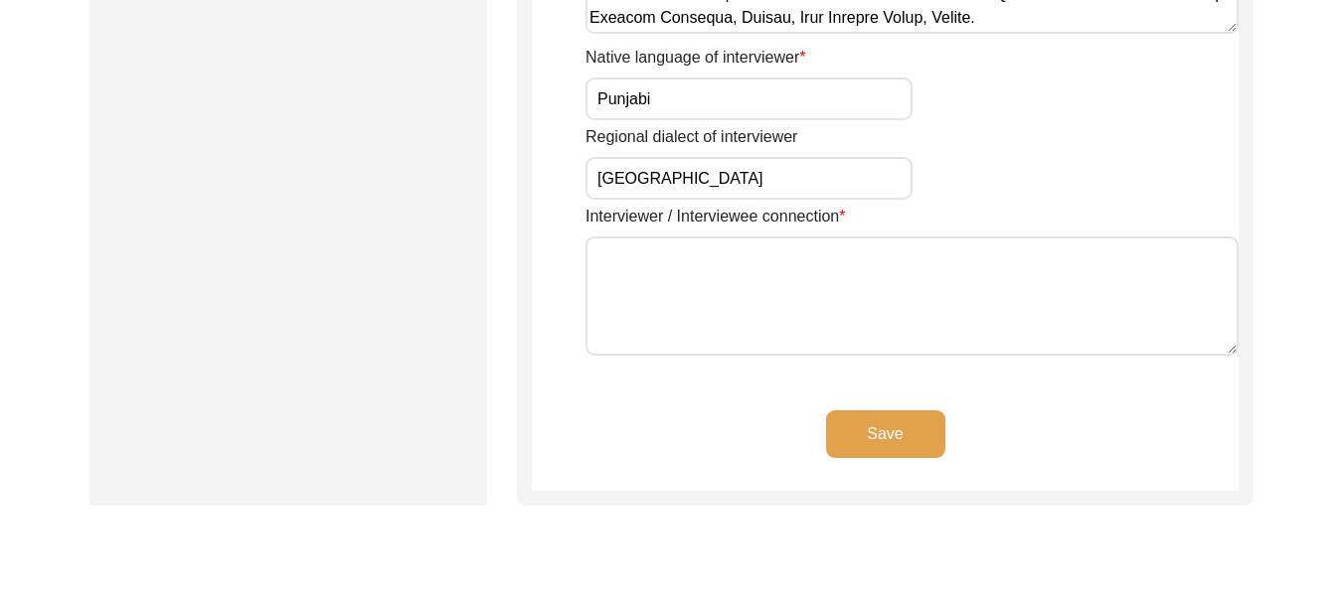
scroll to position [1652, 0]
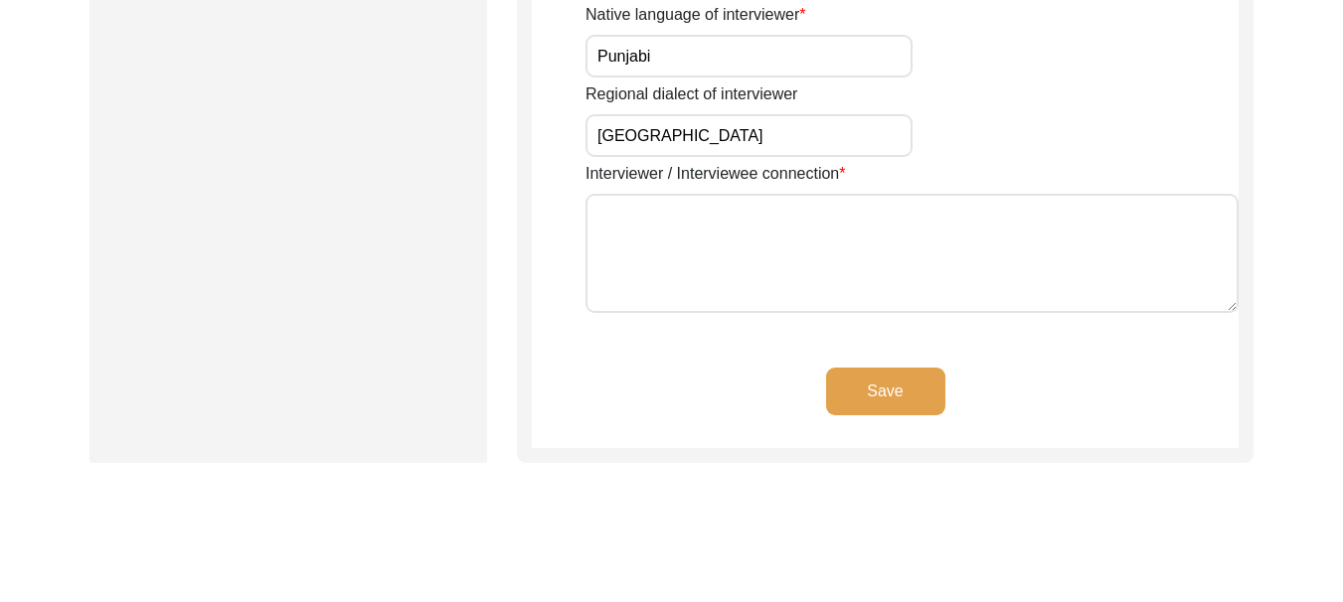
click at [627, 214] on textarea "Interviewer / Interviewee connection" at bounding box center [911, 253] width 653 height 119
type textarea "Neighbors"
click at [893, 401] on button "Save" at bounding box center [885, 392] width 119 height 48
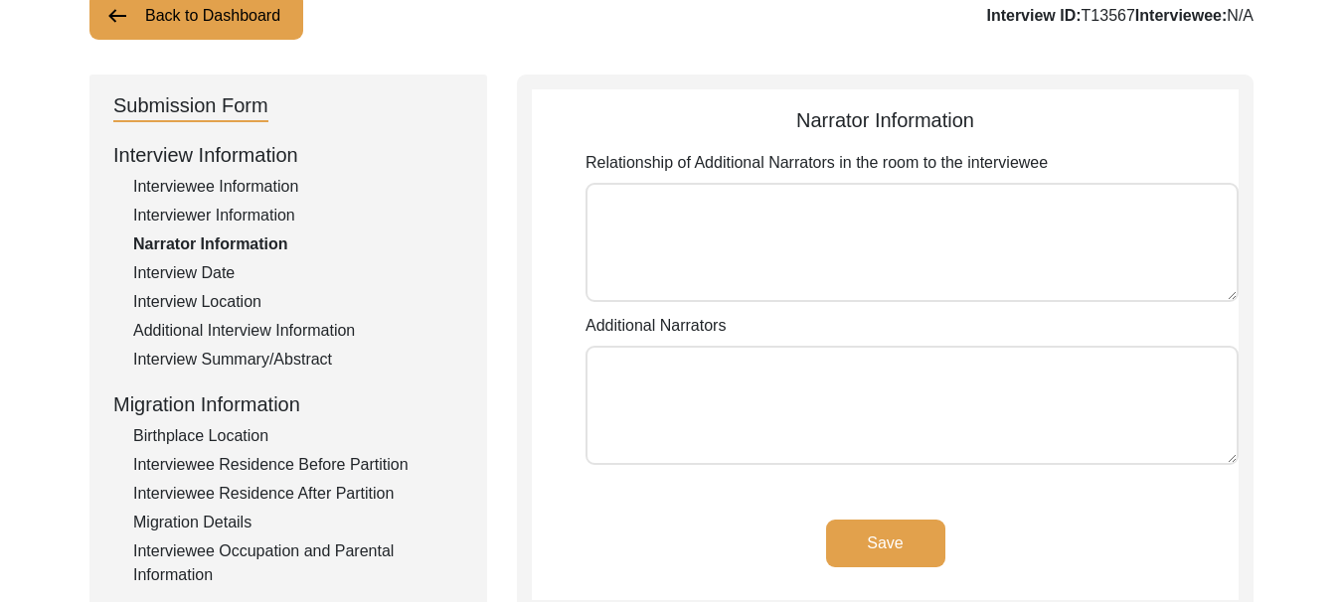
scroll to position [139, 0]
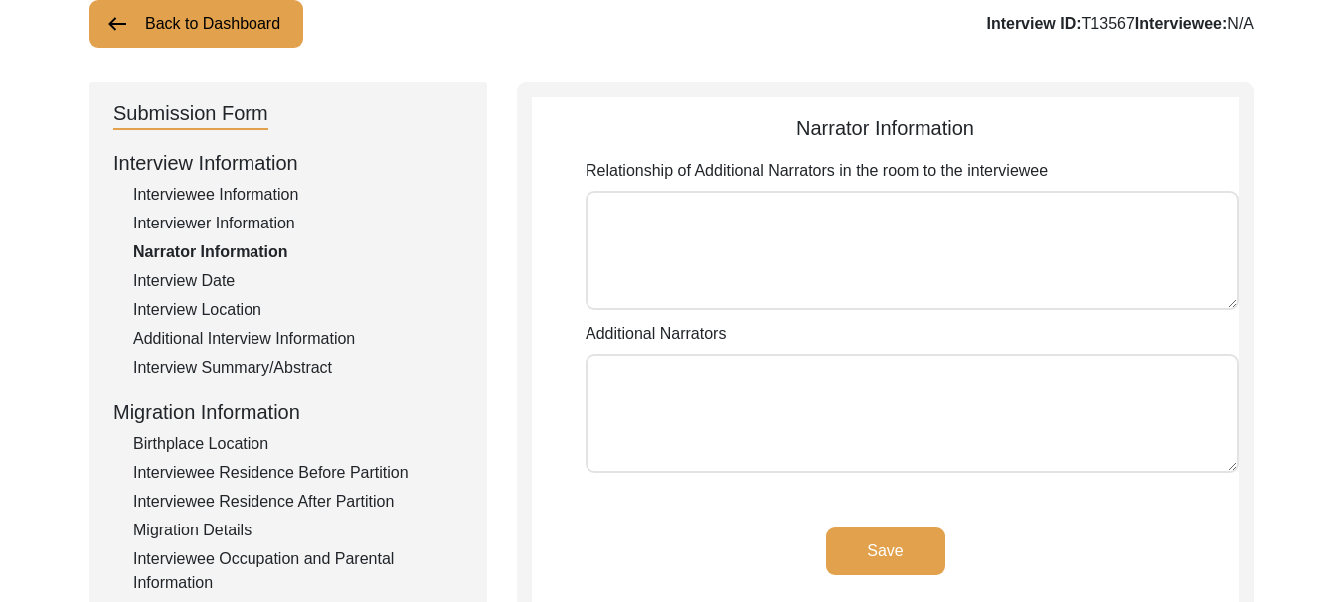
click at [673, 223] on textarea "Relationship of Additional Narrators in the room to the interviewee" at bounding box center [911, 250] width 653 height 119
type textarea "[PERSON_NAME]"
click at [673, 373] on textarea "Additional Narrators" at bounding box center [911, 413] width 653 height 119
type textarea "[PERSON_NAME]"
click at [880, 550] on button "Save" at bounding box center [885, 552] width 119 height 48
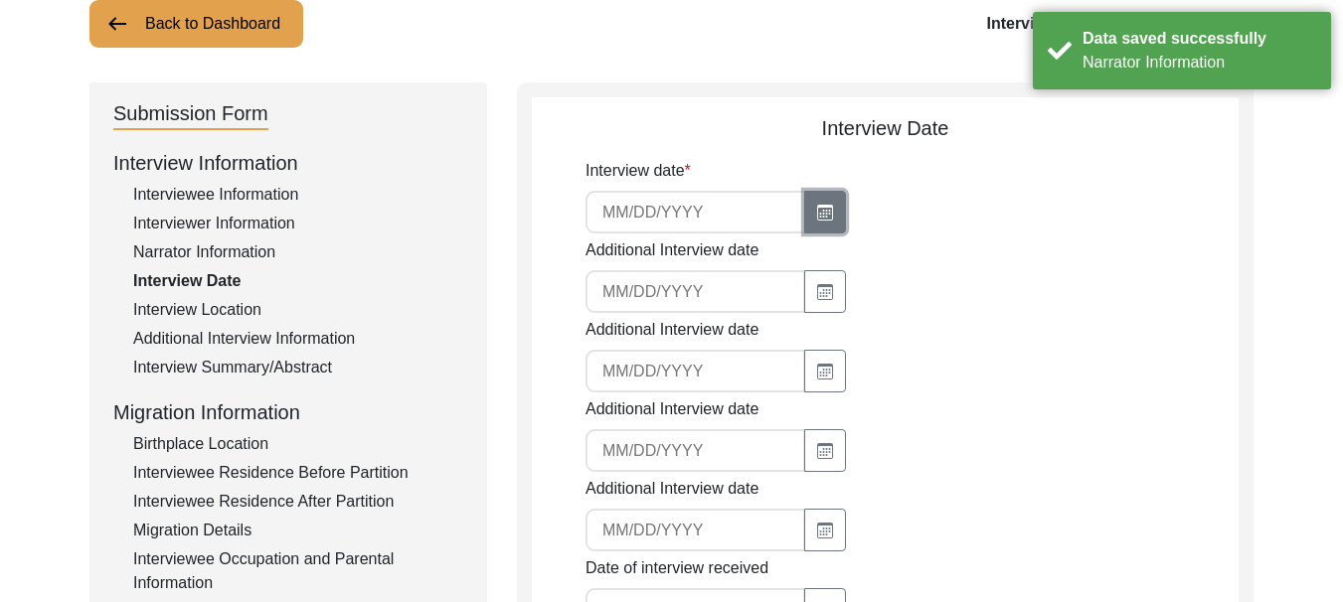
click at [823, 217] on icon "button" at bounding box center [825, 213] width 16 height 16
select select "10"
select select "2025"
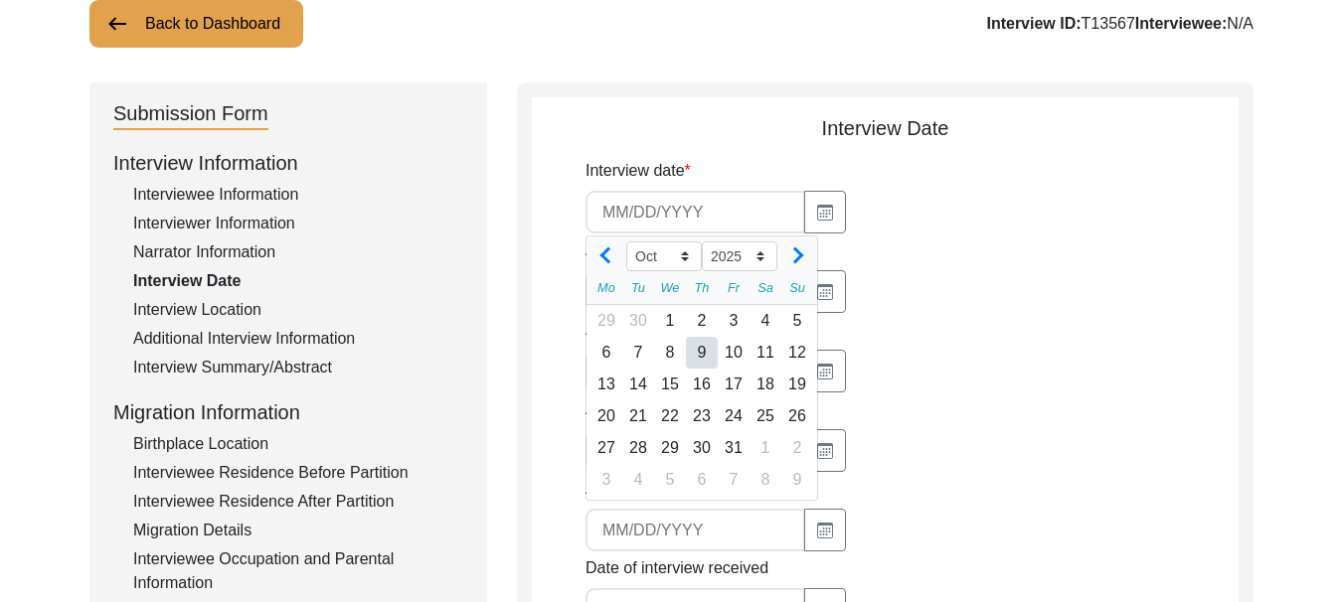
click at [765, 318] on div "4" at bounding box center [765, 321] width 32 height 32
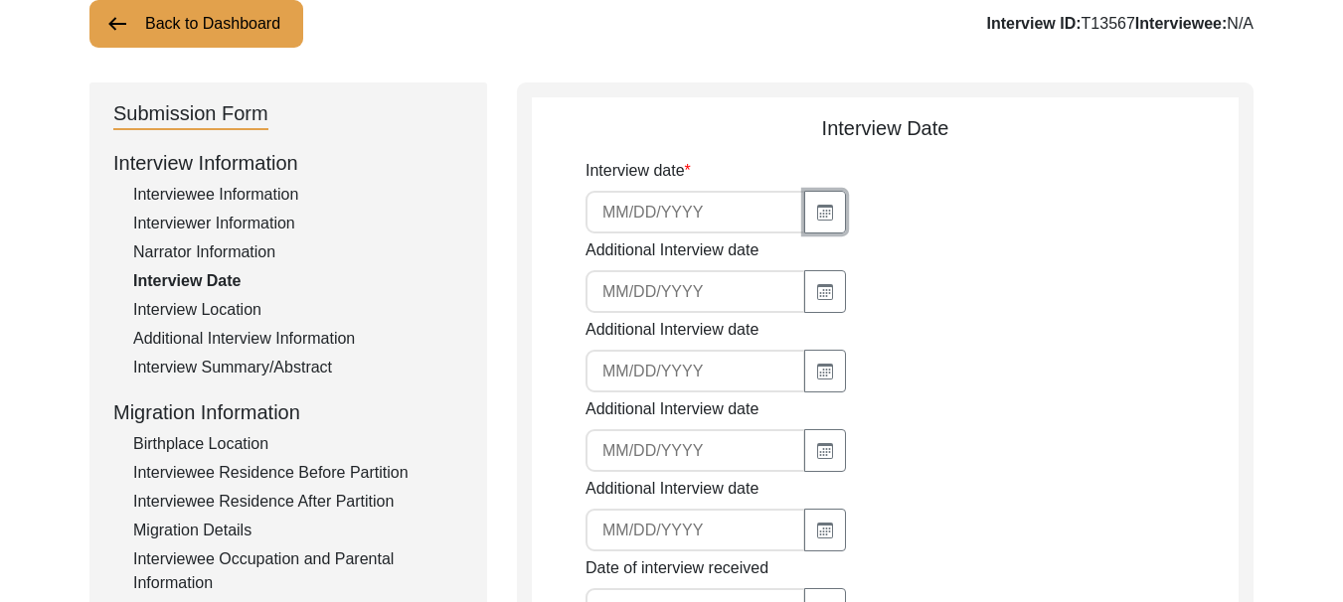
type input "[DATE]"
click at [822, 293] on icon "button" at bounding box center [825, 293] width 11 height 8
select select "10"
select select "2025"
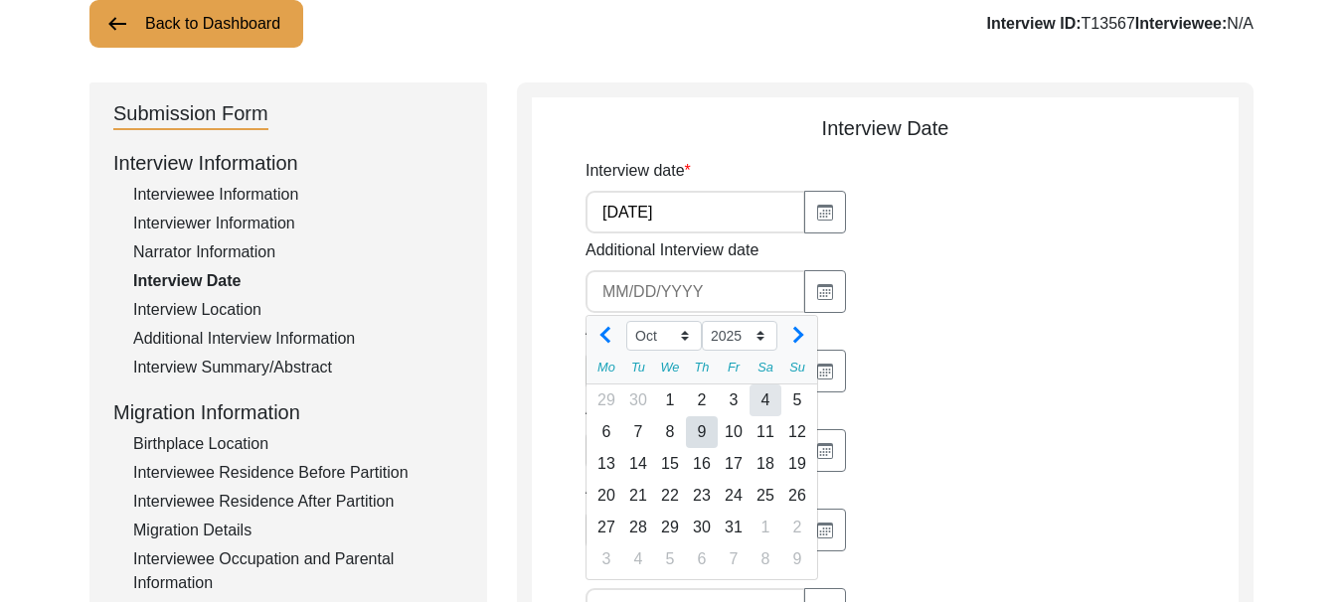
click at [765, 395] on div "4" at bounding box center [765, 401] width 32 height 32
type input "[DATE]"
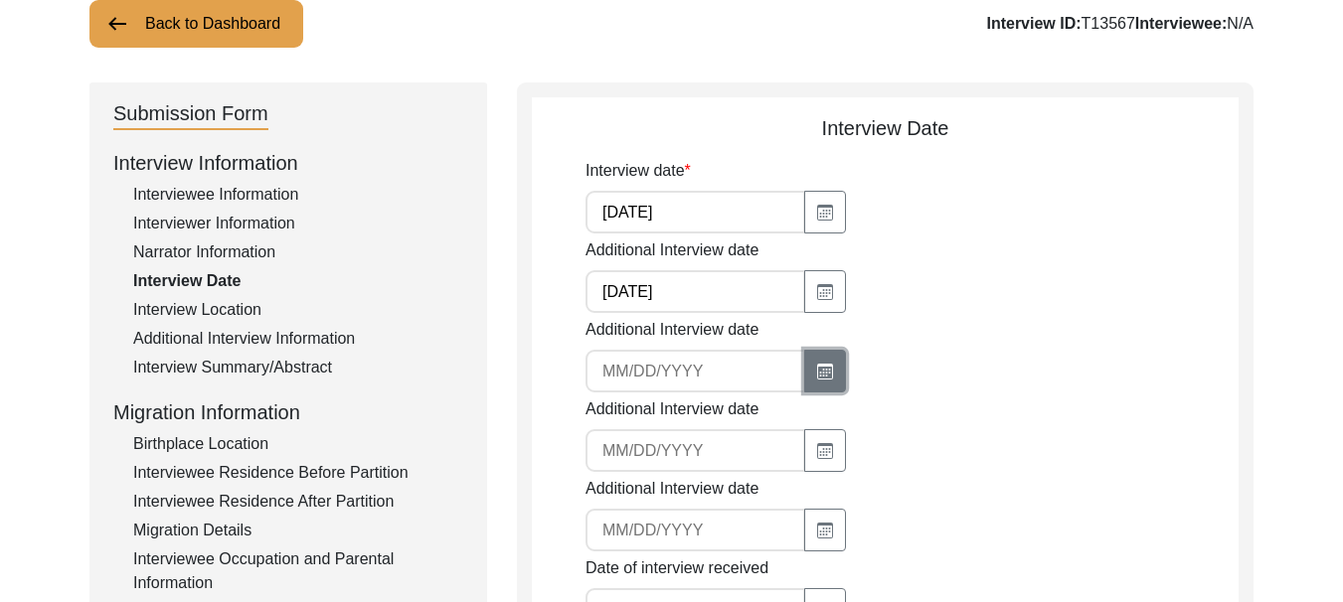
click at [817, 372] on icon "button" at bounding box center [825, 372] width 16 height 16
select select "10"
select select "2025"
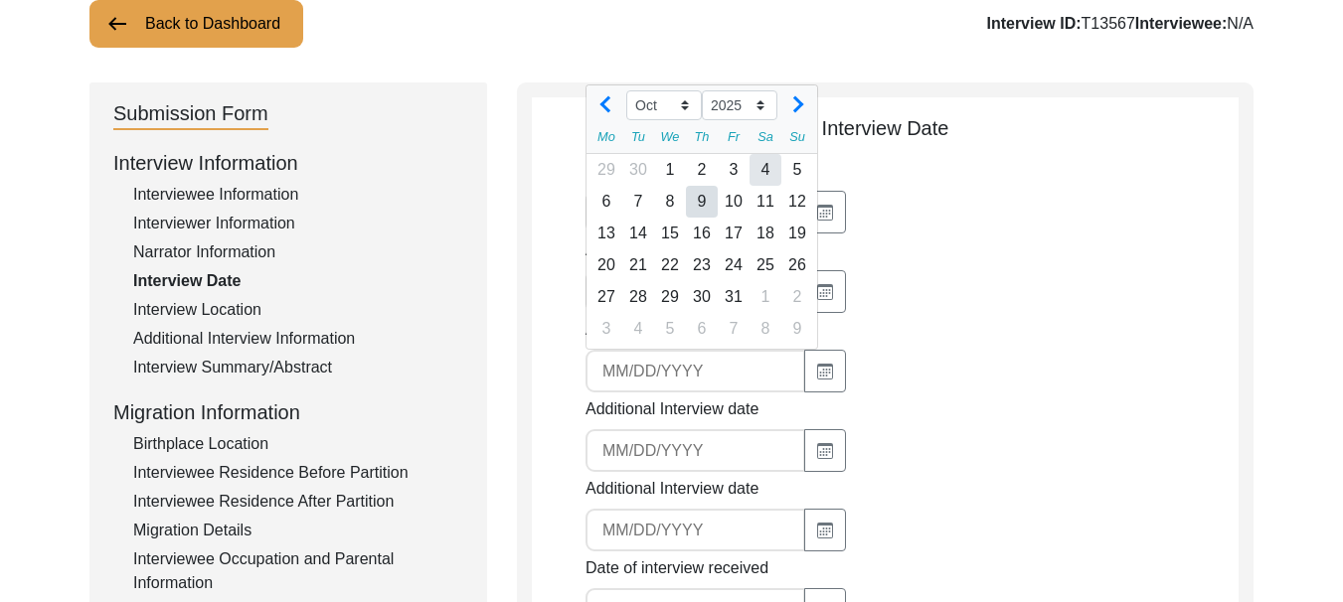
click at [768, 164] on div "4" at bounding box center [765, 170] width 32 height 32
type input "[DATE]"
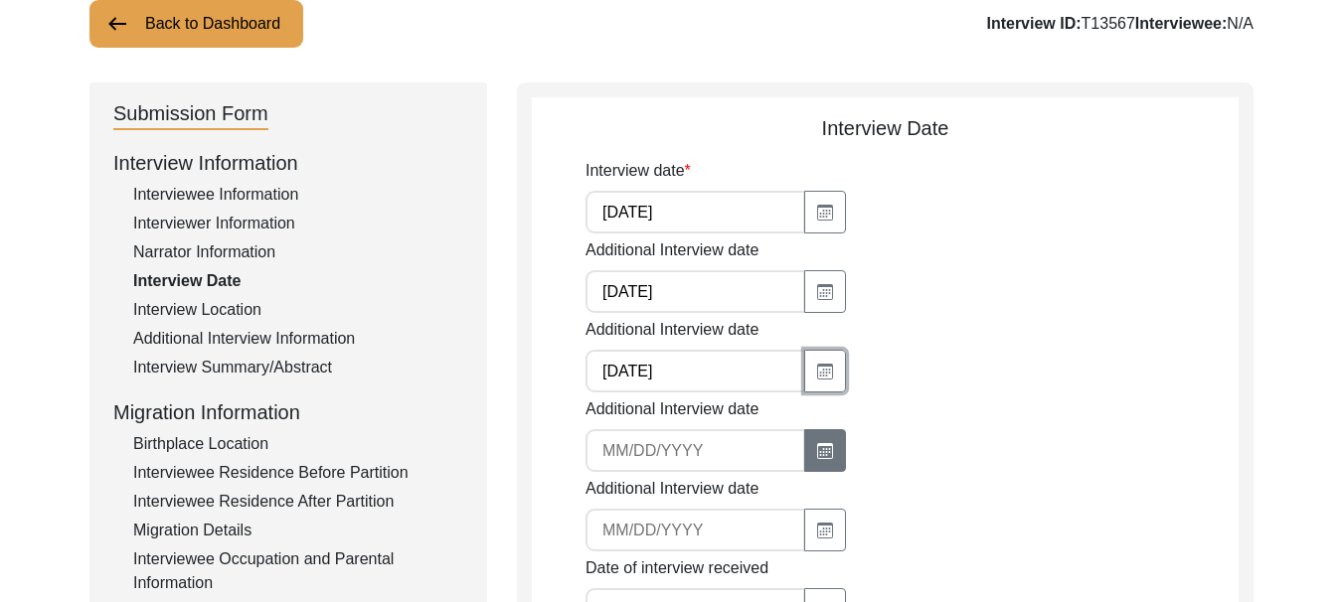
scroll to position [239, 0]
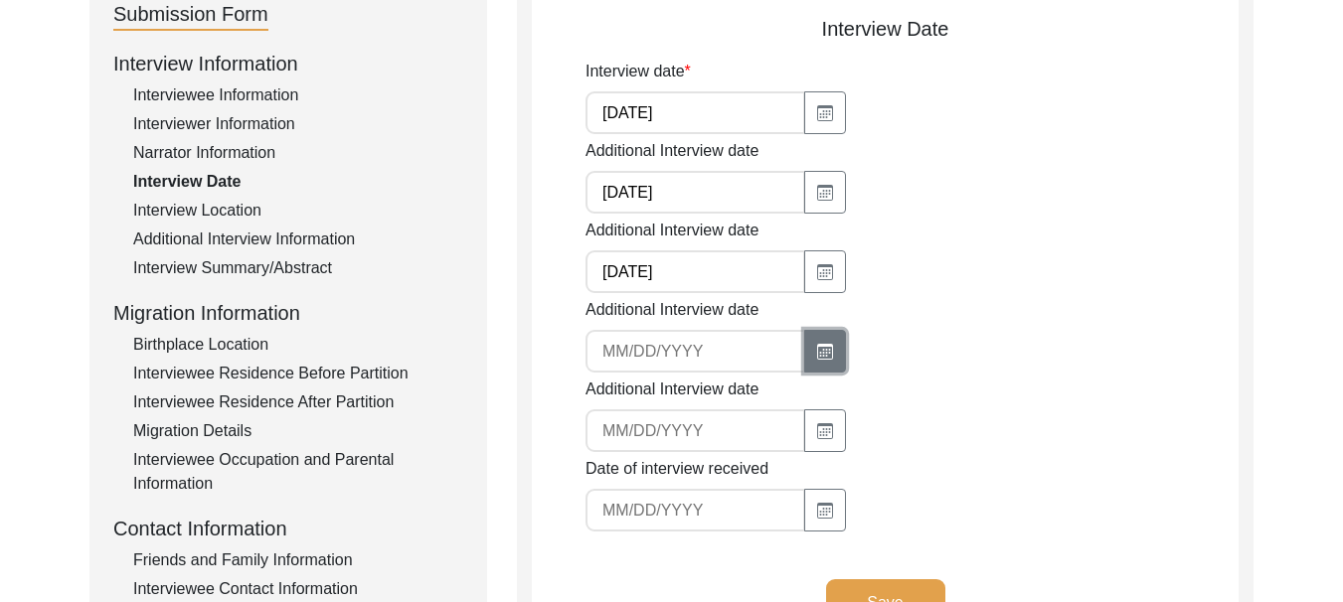
click at [810, 340] on button "button" at bounding box center [825, 351] width 42 height 43
select select "10"
select select "2025"
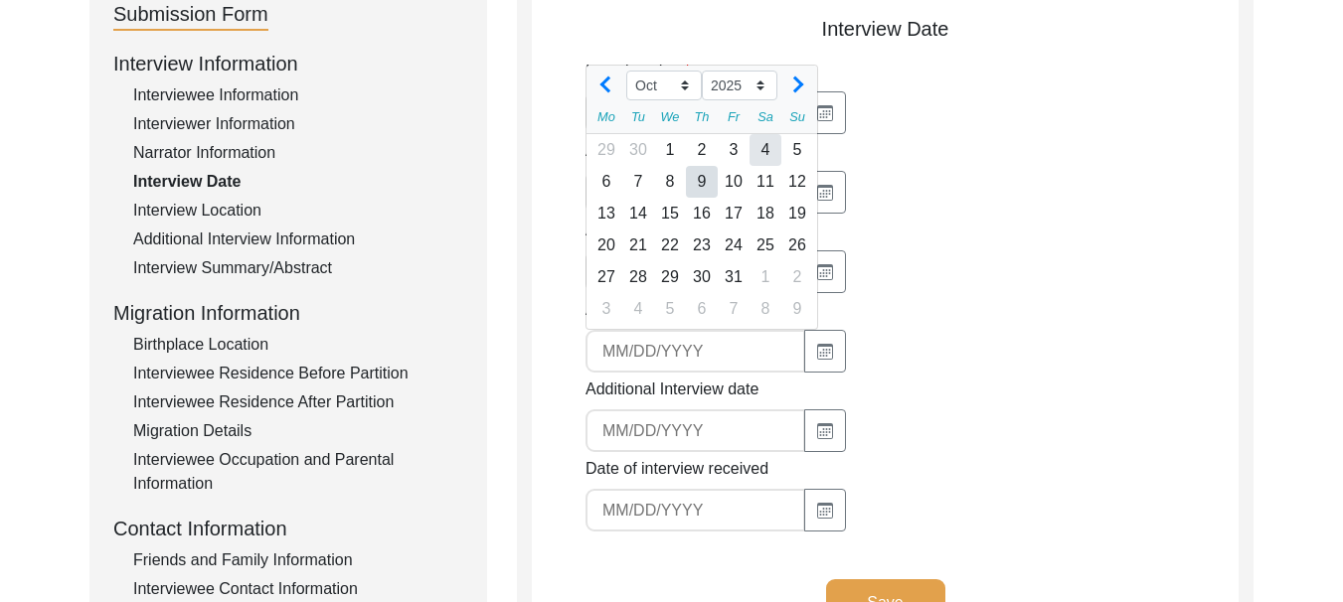
click at [753, 153] on div "4" at bounding box center [765, 150] width 32 height 32
type input "[DATE]"
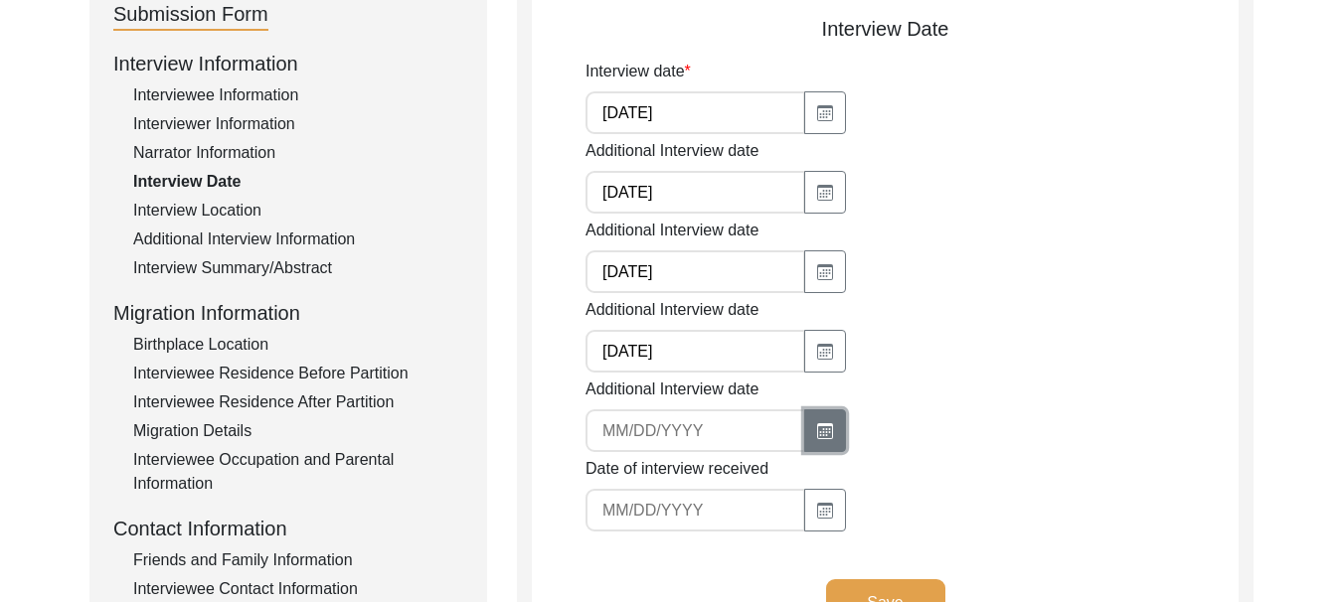
click at [814, 440] on button "button" at bounding box center [825, 430] width 42 height 43
select select "10"
select select "2025"
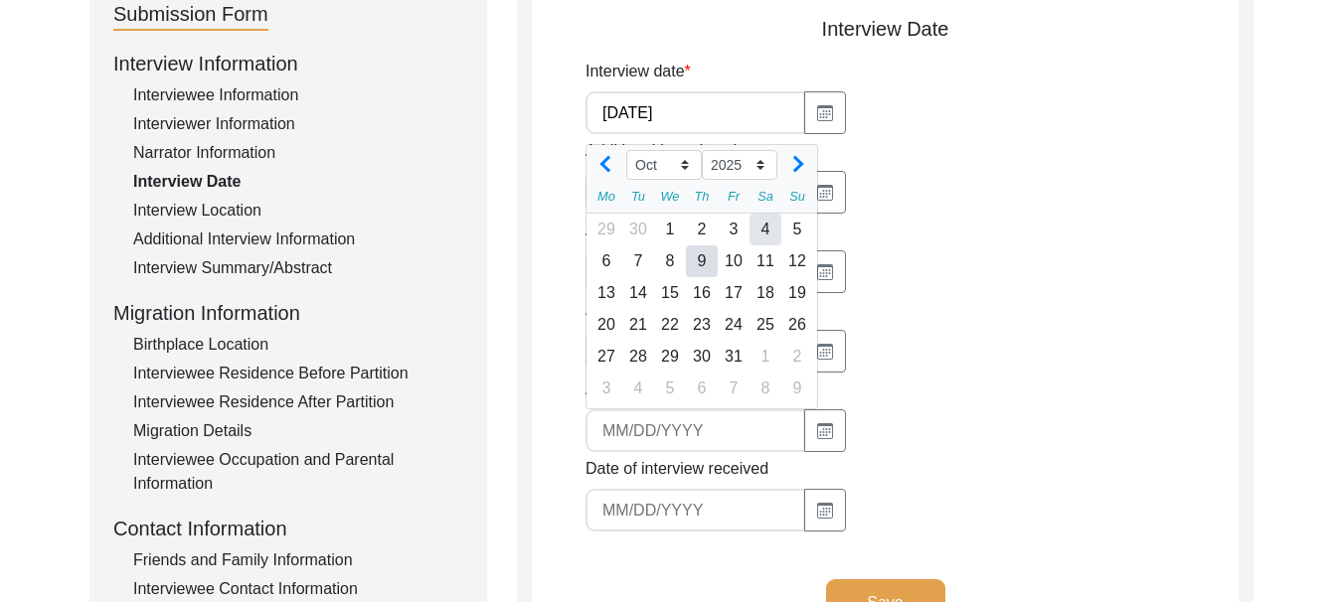
click at [758, 226] on div "4" at bounding box center [765, 230] width 32 height 32
type input "[DATE]"
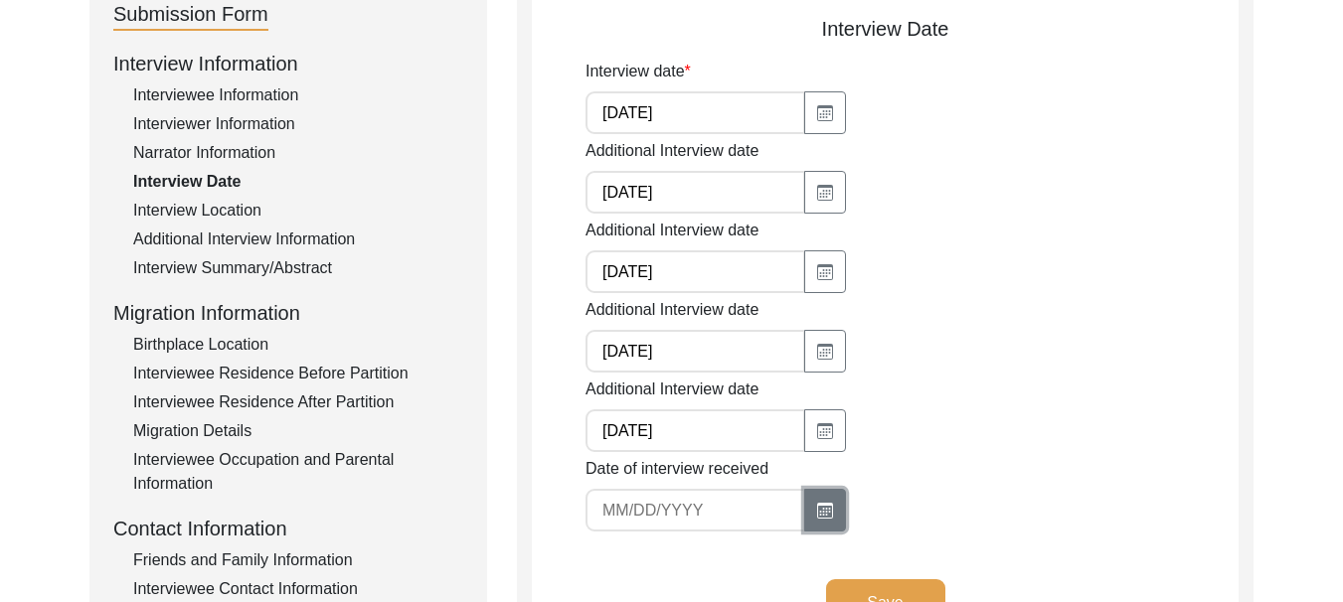
click at [818, 517] on icon "button" at bounding box center [825, 511] width 16 height 16
select select "10"
select select "2025"
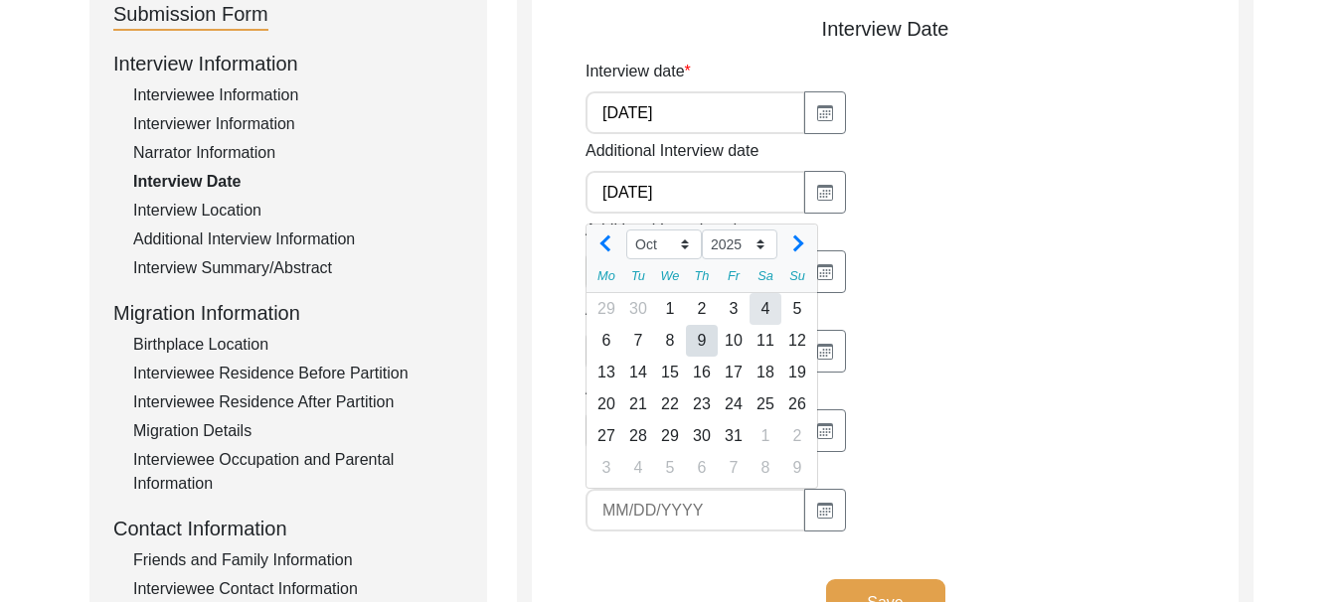
click at [761, 307] on div "4" at bounding box center [765, 309] width 32 height 32
type input "[DATE]"
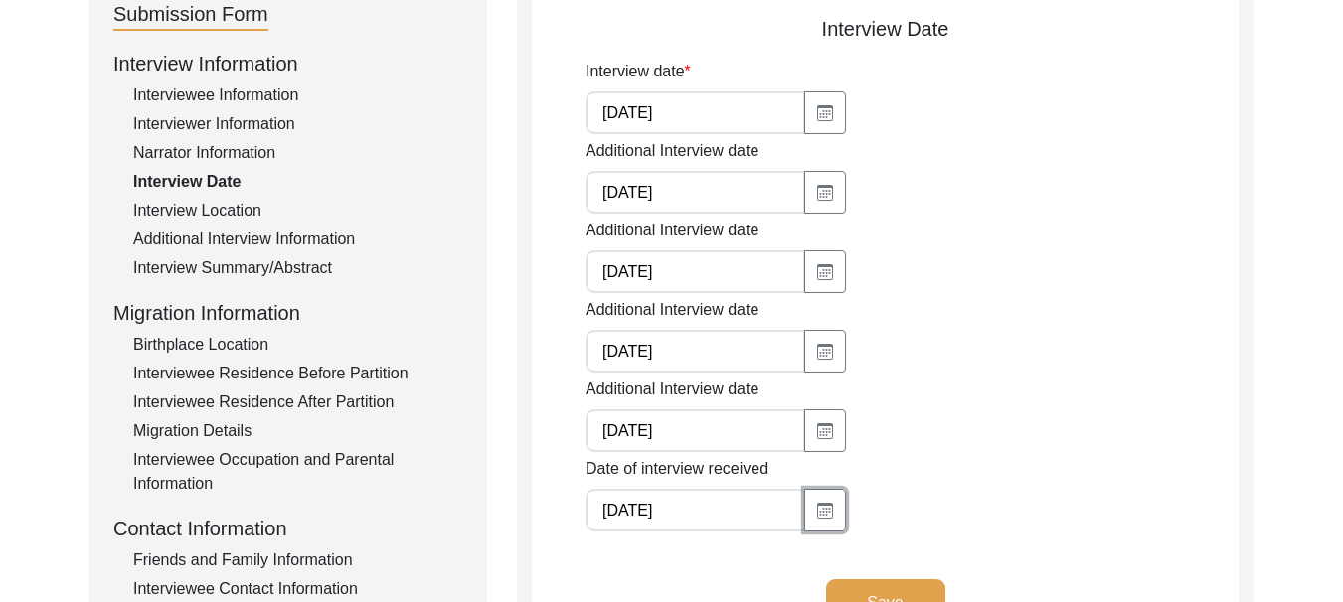
scroll to position [338, 0]
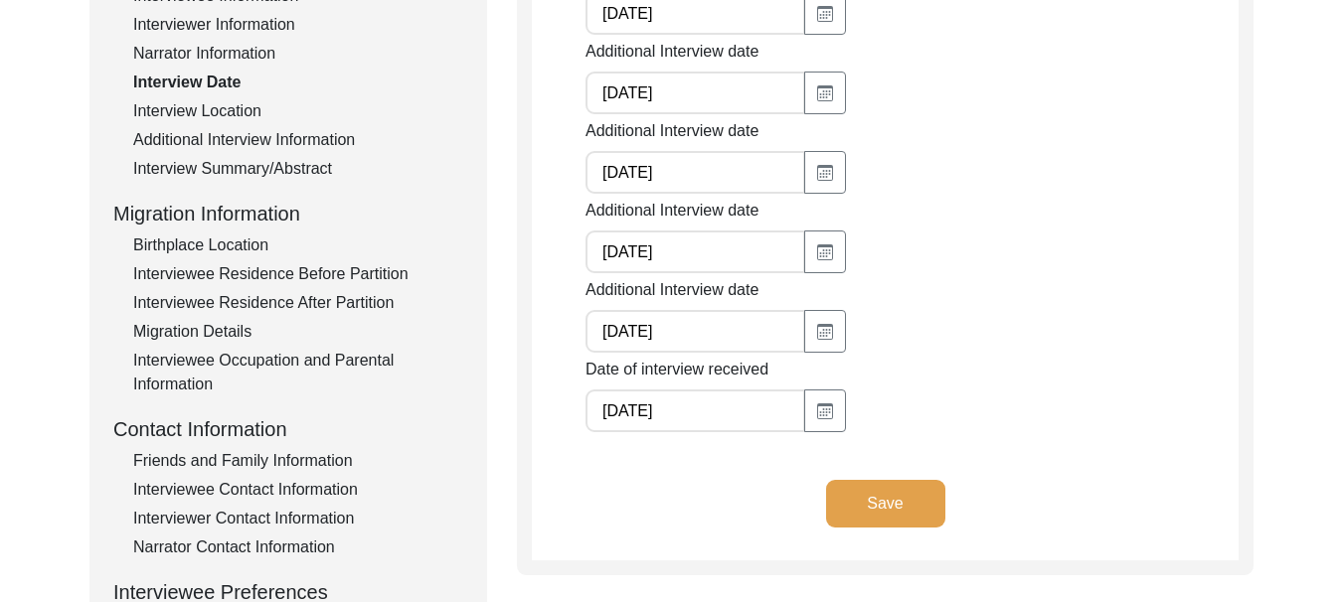
click at [870, 502] on button "Save" at bounding box center [885, 504] width 119 height 48
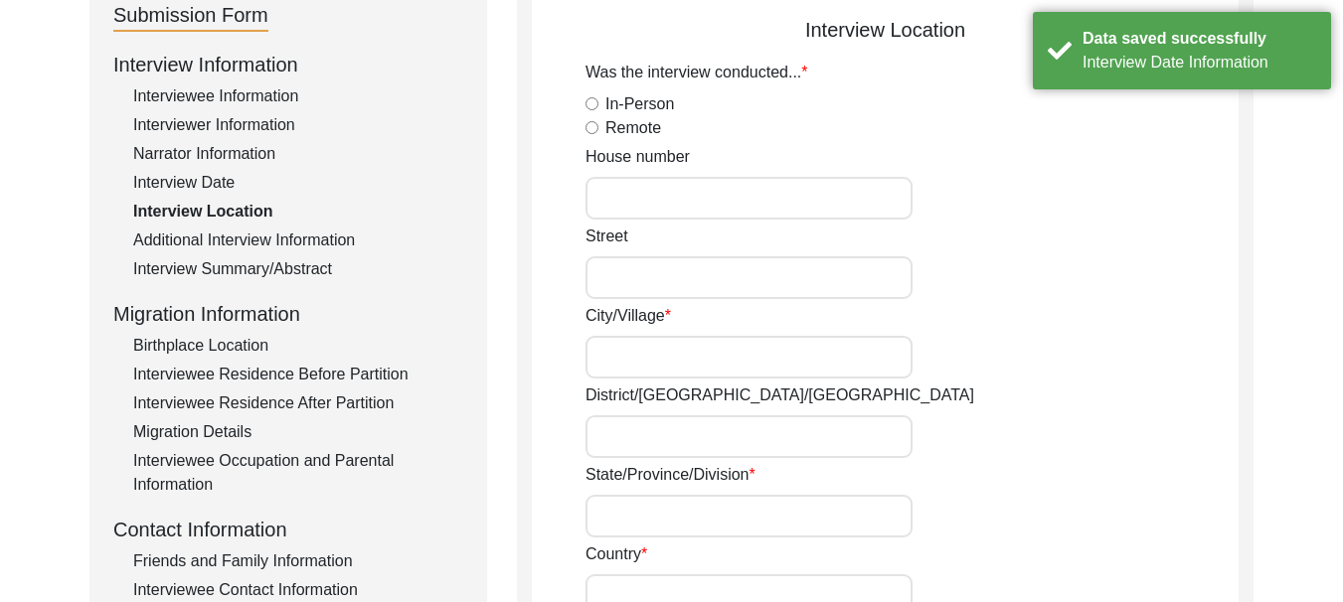
scroll to position [139, 0]
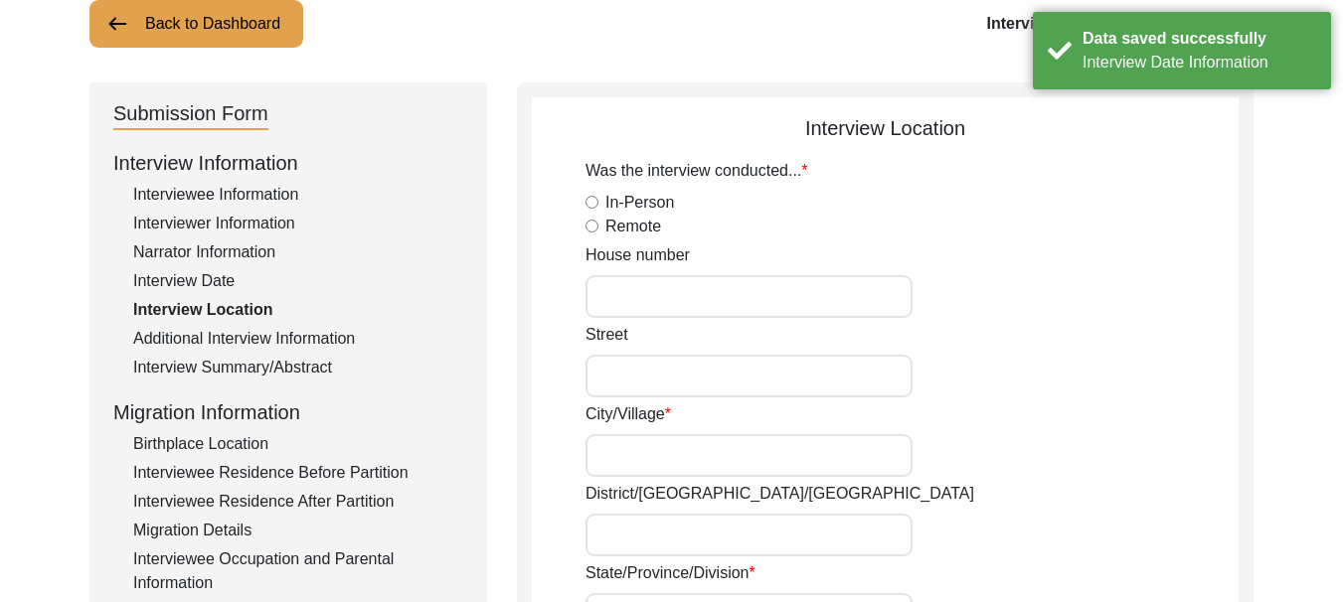
click at [595, 203] on input "In-Person" at bounding box center [591, 202] width 13 height 13
radio input "true"
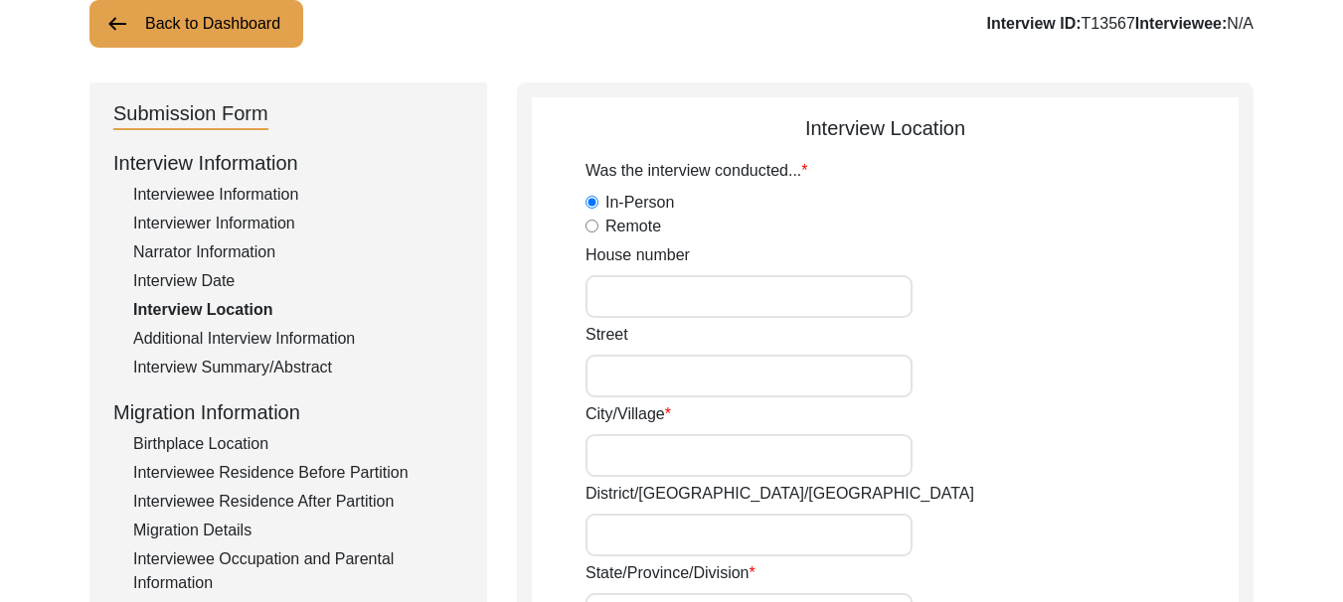
click at [714, 307] on input "House number" at bounding box center [748, 296] width 327 height 43
type input "210"
click at [619, 371] on input "Street" at bounding box center [748, 376] width 327 height 43
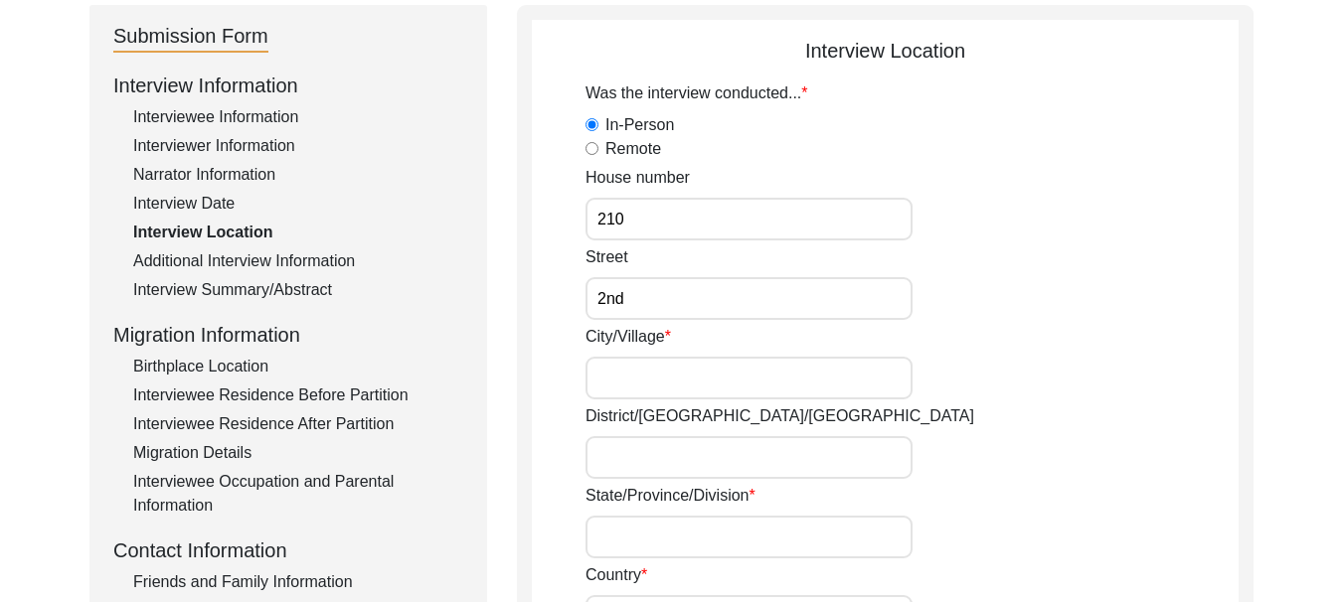
scroll to position [338, 0]
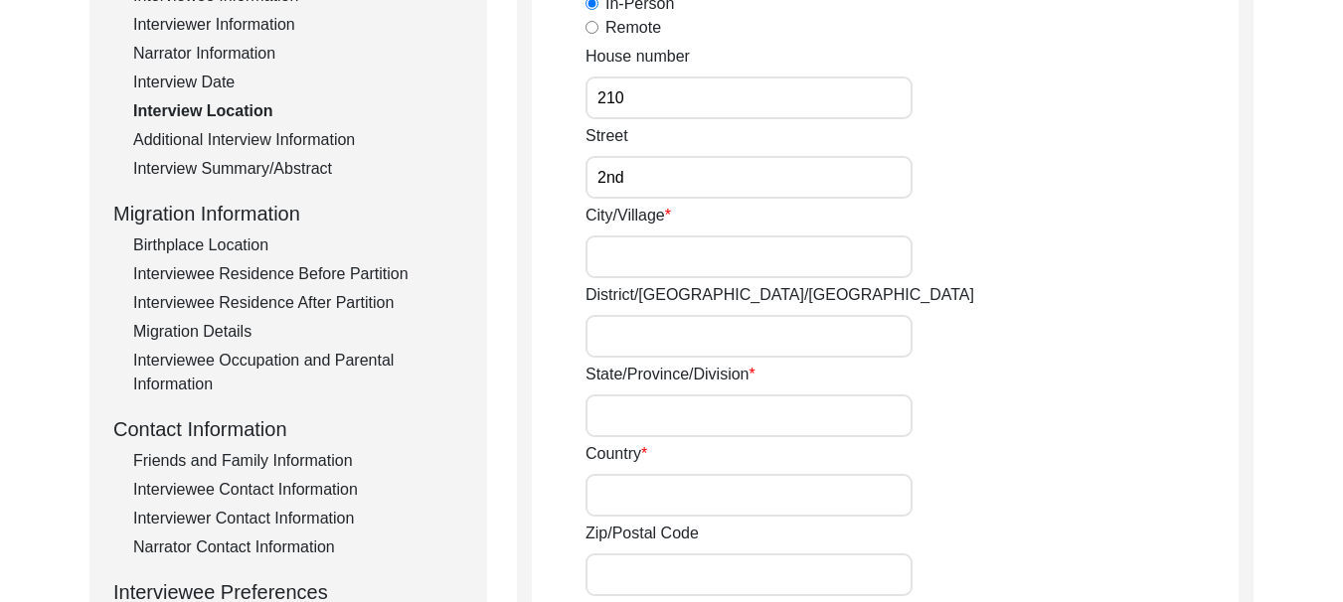
type input "2nd"
click at [665, 262] on input "City/Village" at bounding box center [748, 257] width 327 height 43
type input "Ferozepur"
type input "[GEOGRAPHIC_DATA]"
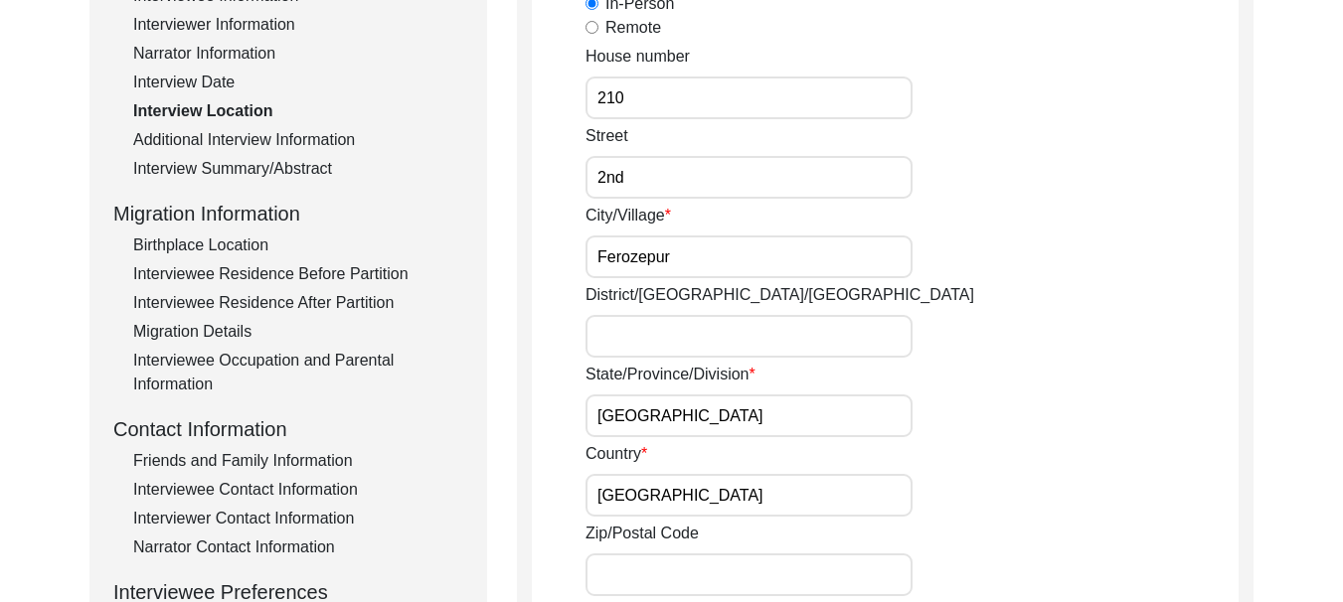
type input "152002"
type input "VPO Dod, Tehsile Guruharsahai"
click at [733, 356] on input "District/[GEOGRAPHIC_DATA]/[GEOGRAPHIC_DATA]" at bounding box center [748, 336] width 327 height 43
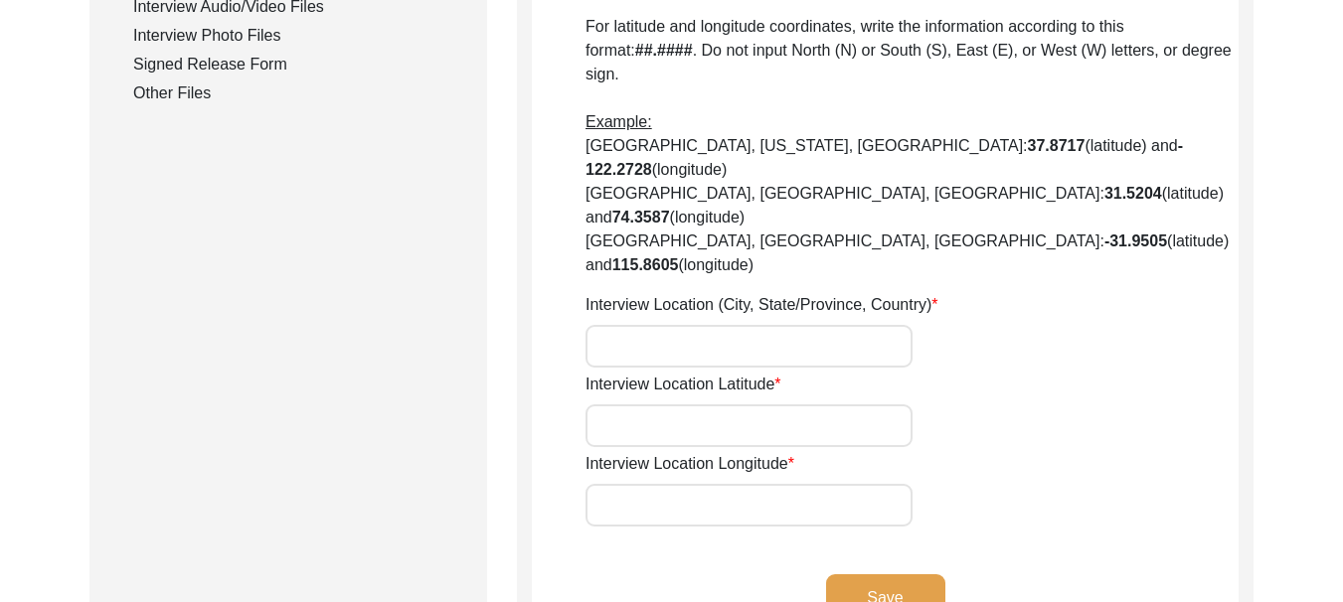
scroll to position [1034, 0]
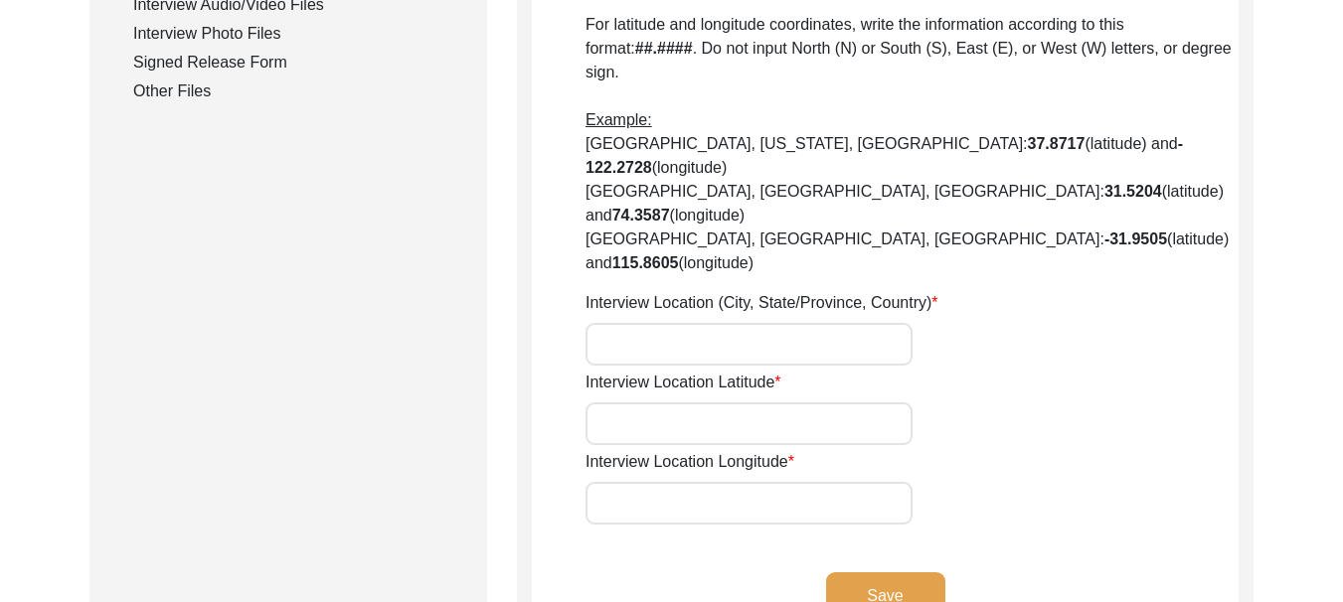
type input "Ferozepur"
click at [664, 323] on input "Interview Location (City, State/Province, Country)" at bounding box center [748, 344] width 327 height 43
type input "Ferozepur"
click at [702, 403] on input "Interview Location Latitude" at bounding box center [748, 424] width 327 height 43
paste input "30.9331° N"
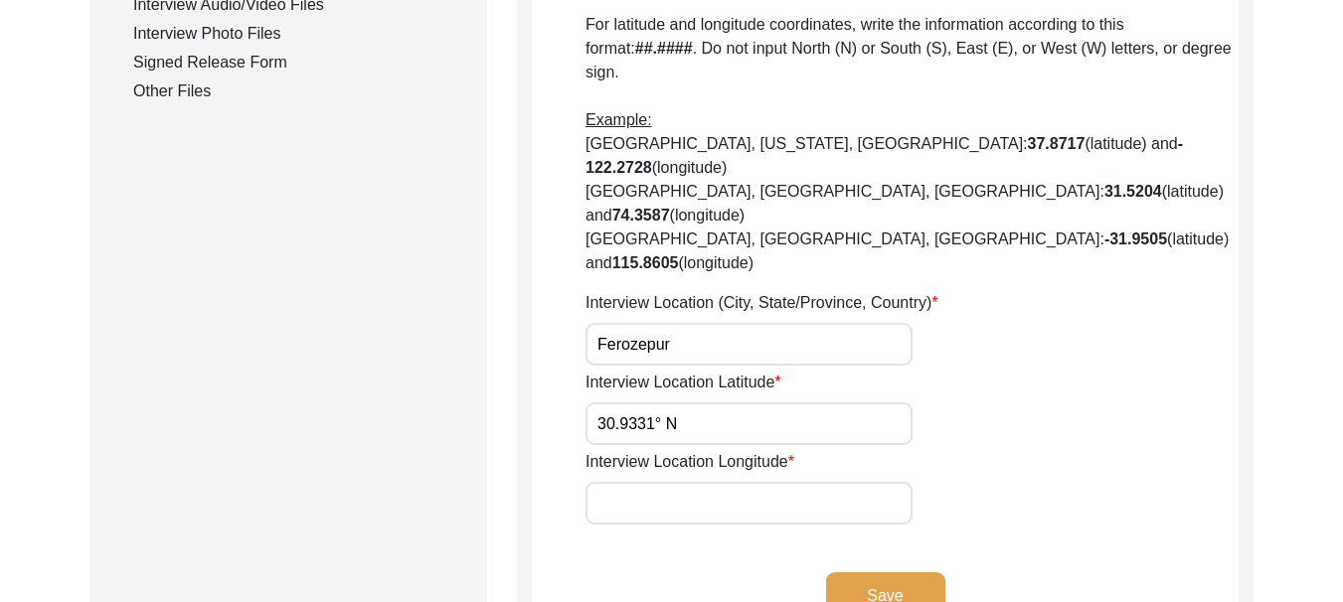
type input "30.9331° N"
click at [727, 482] on input "Interview Location Longitude" at bounding box center [748, 503] width 327 height 43
paste input "74.6225° E"
type input "74.6225° E"
click at [884, 572] on button "Save" at bounding box center [885, 596] width 119 height 48
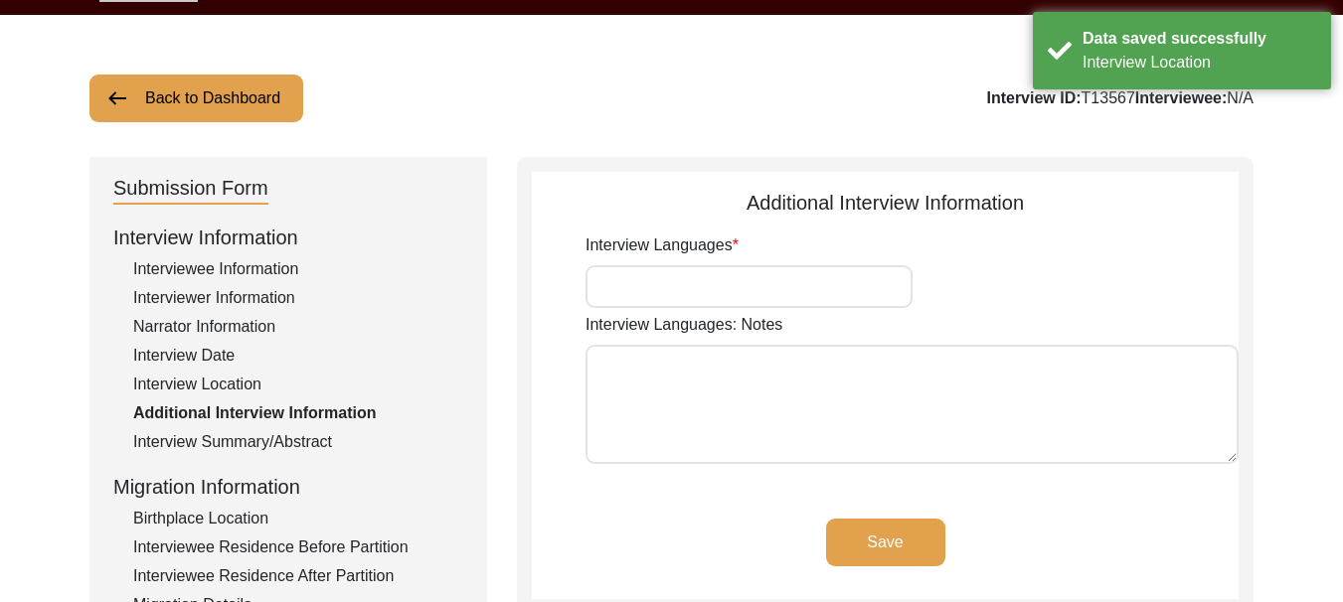
scroll to position [99, 0]
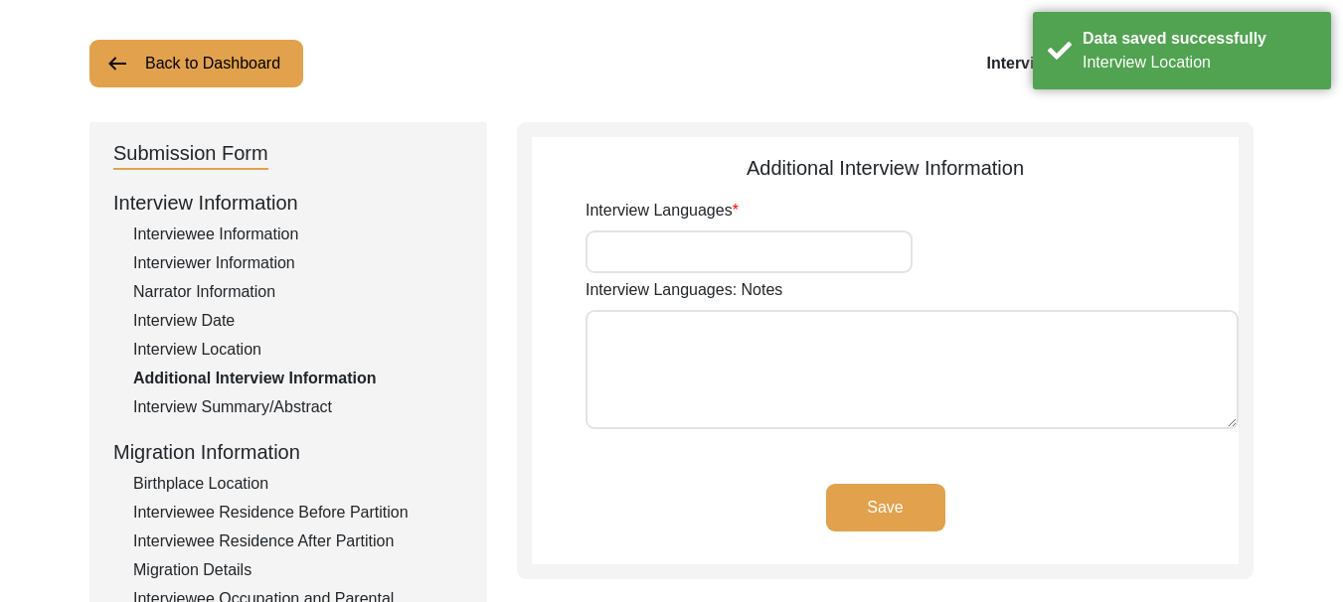
click at [741, 257] on input "Interview Languages" at bounding box center [748, 252] width 327 height 43
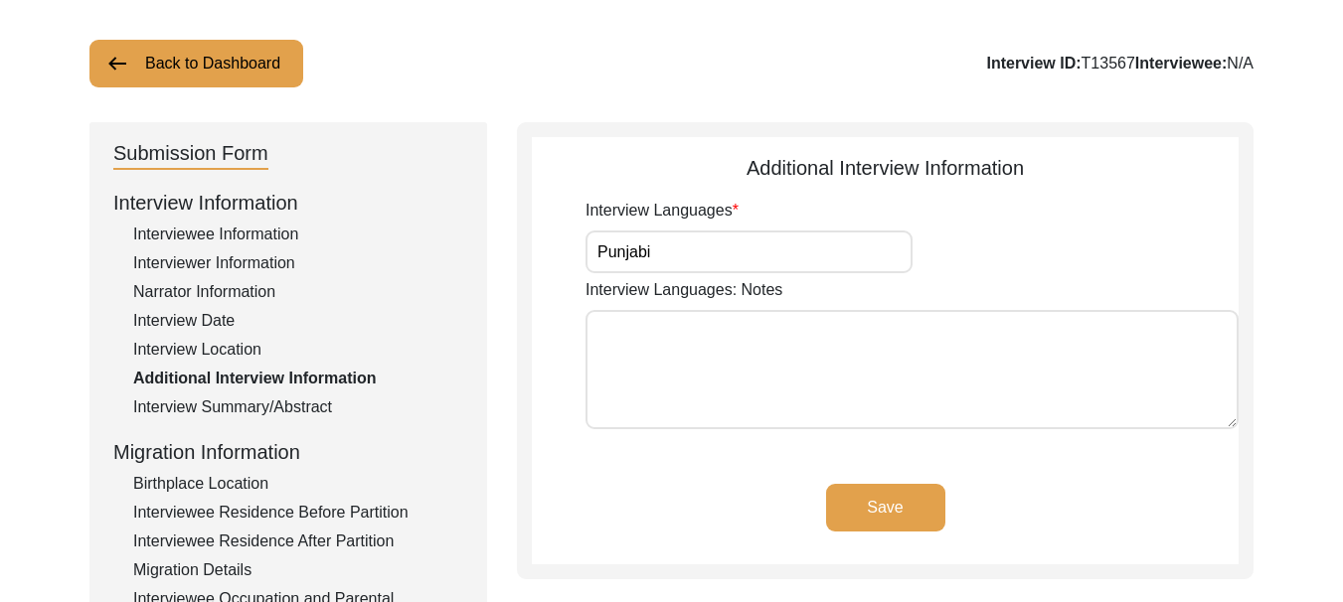
type input "Punjabi"
click at [642, 342] on textarea "Interview Languages: Notes" at bounding box center [911, 369] width 653 height 119
type textarea "Punjabi"
click at [866, 505] on button "Save" at bounding box center [885, 508] width 119 height 48
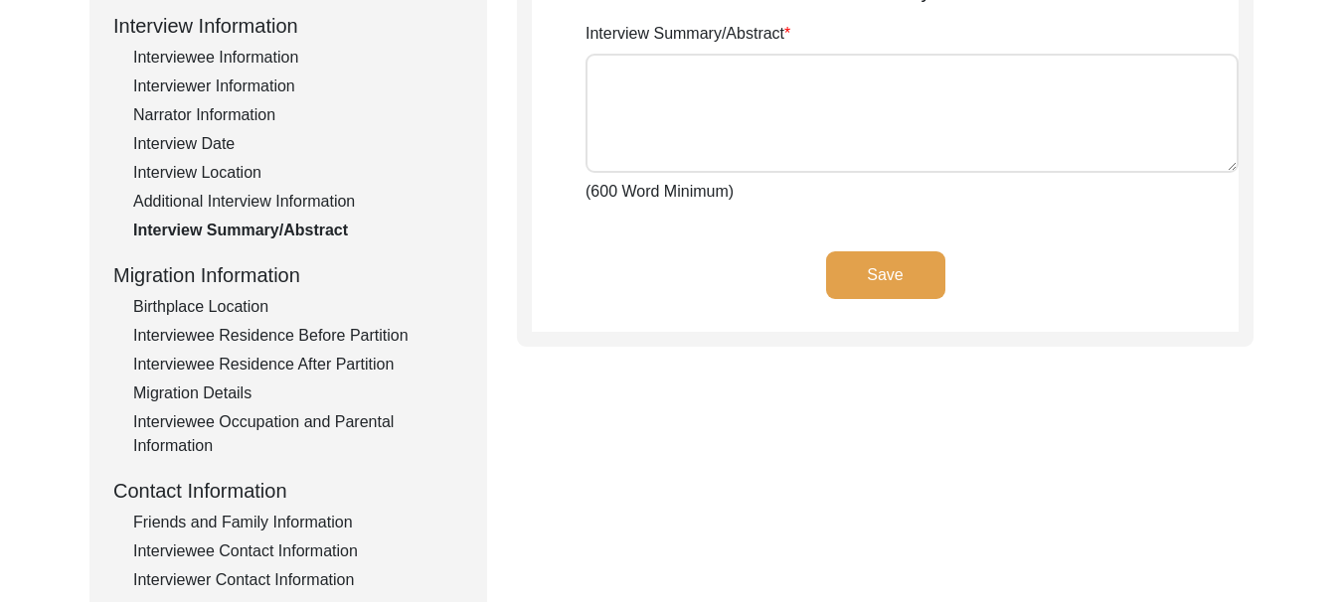
scroll to position [239, 0]
